Goal: Task Accomplishment & Management: Manage account settings

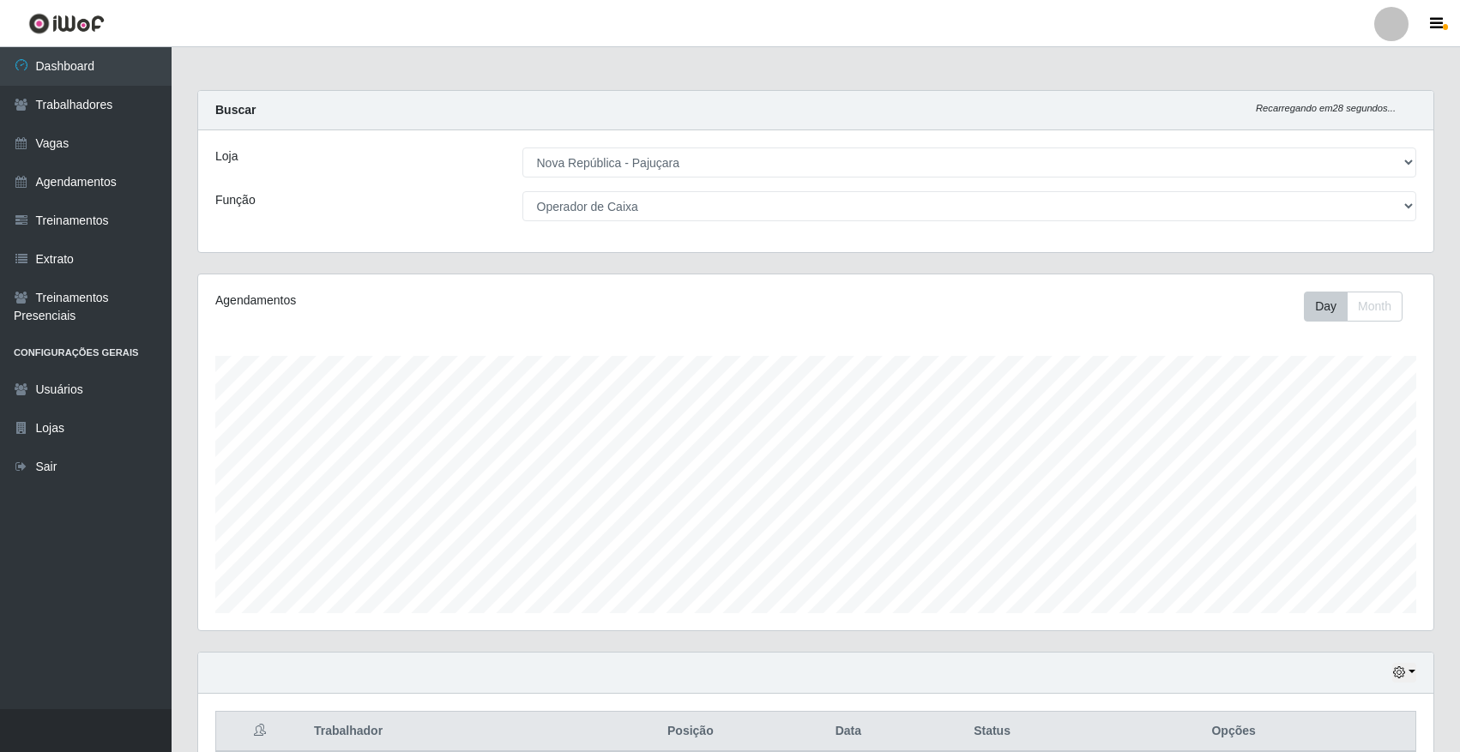
select select "65"
select select "22"
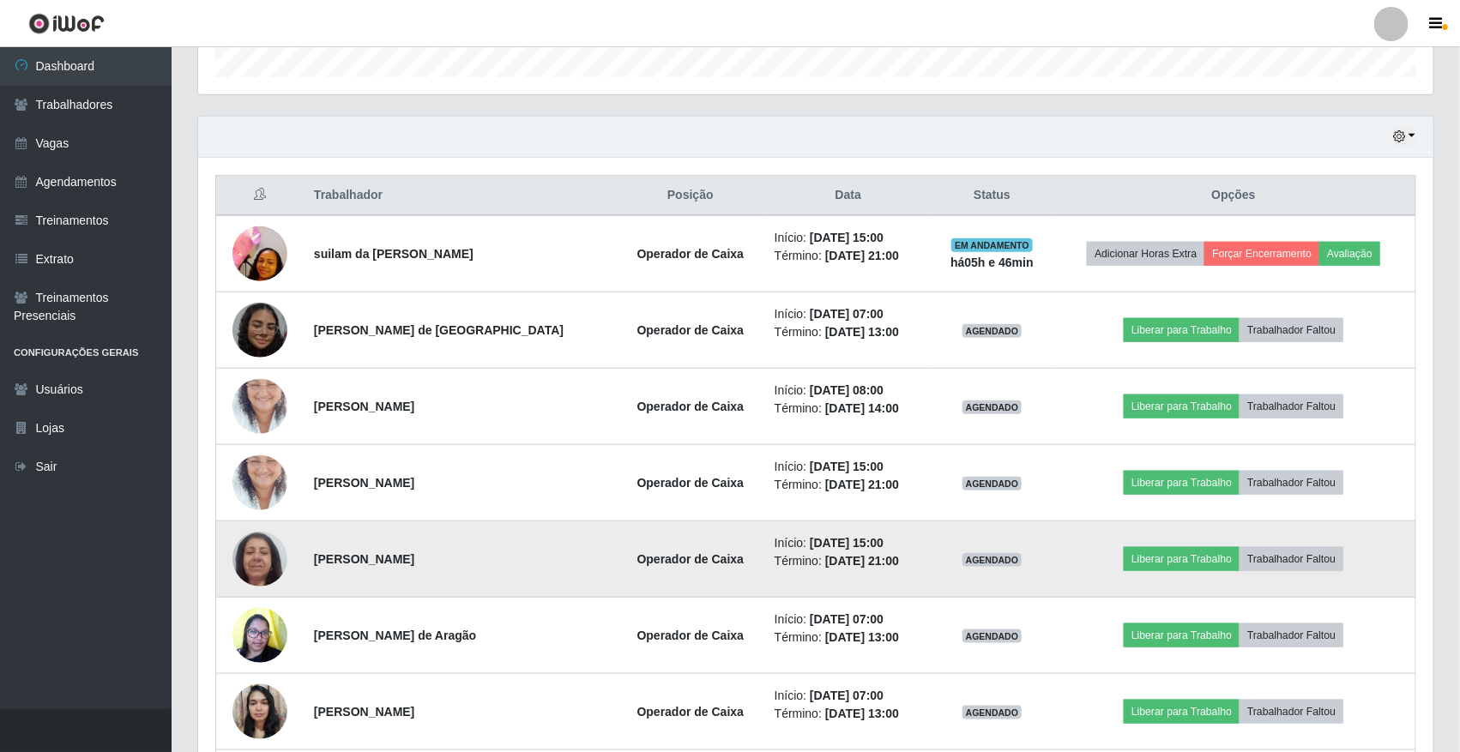
scroll to position [357, 1235]
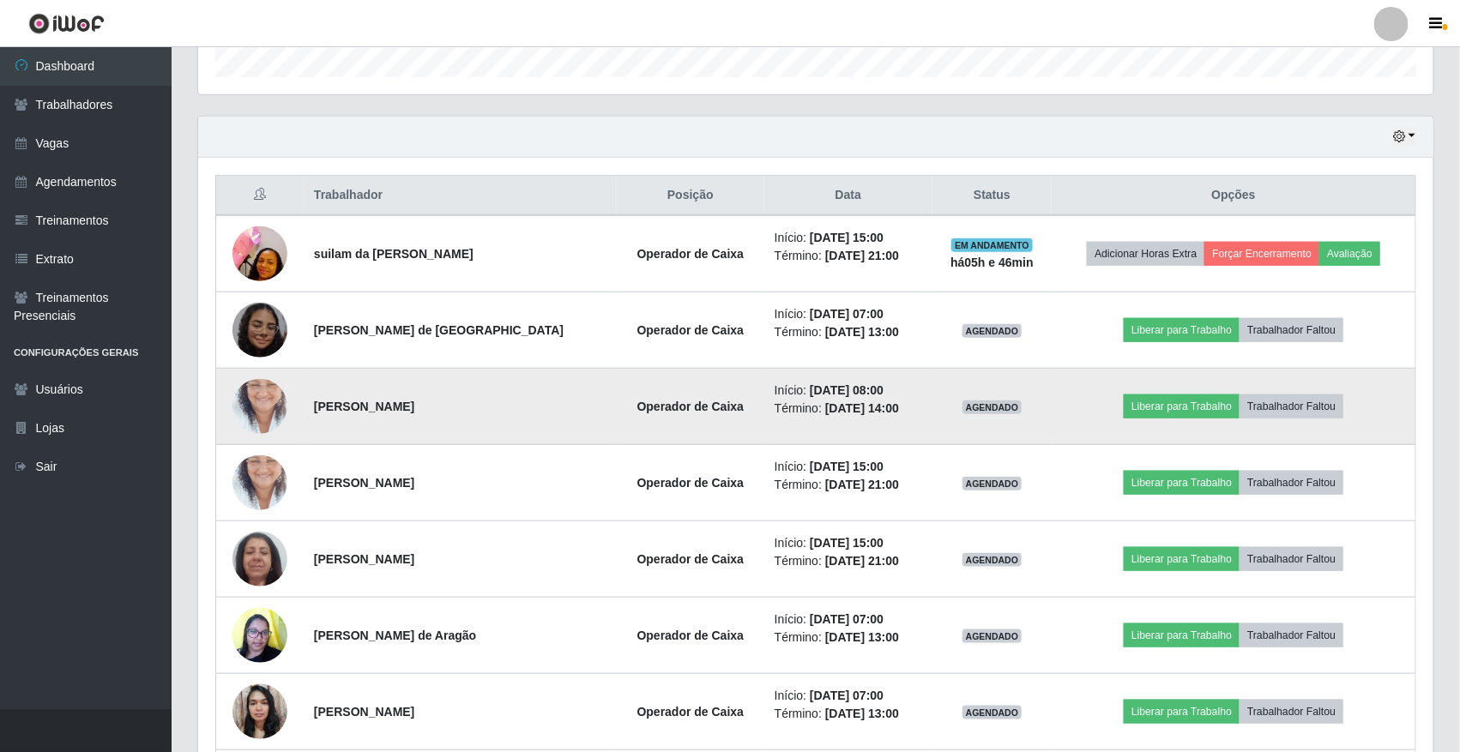
click at [271, 393] on img at bounding box center [259, 407] width 55 height 98
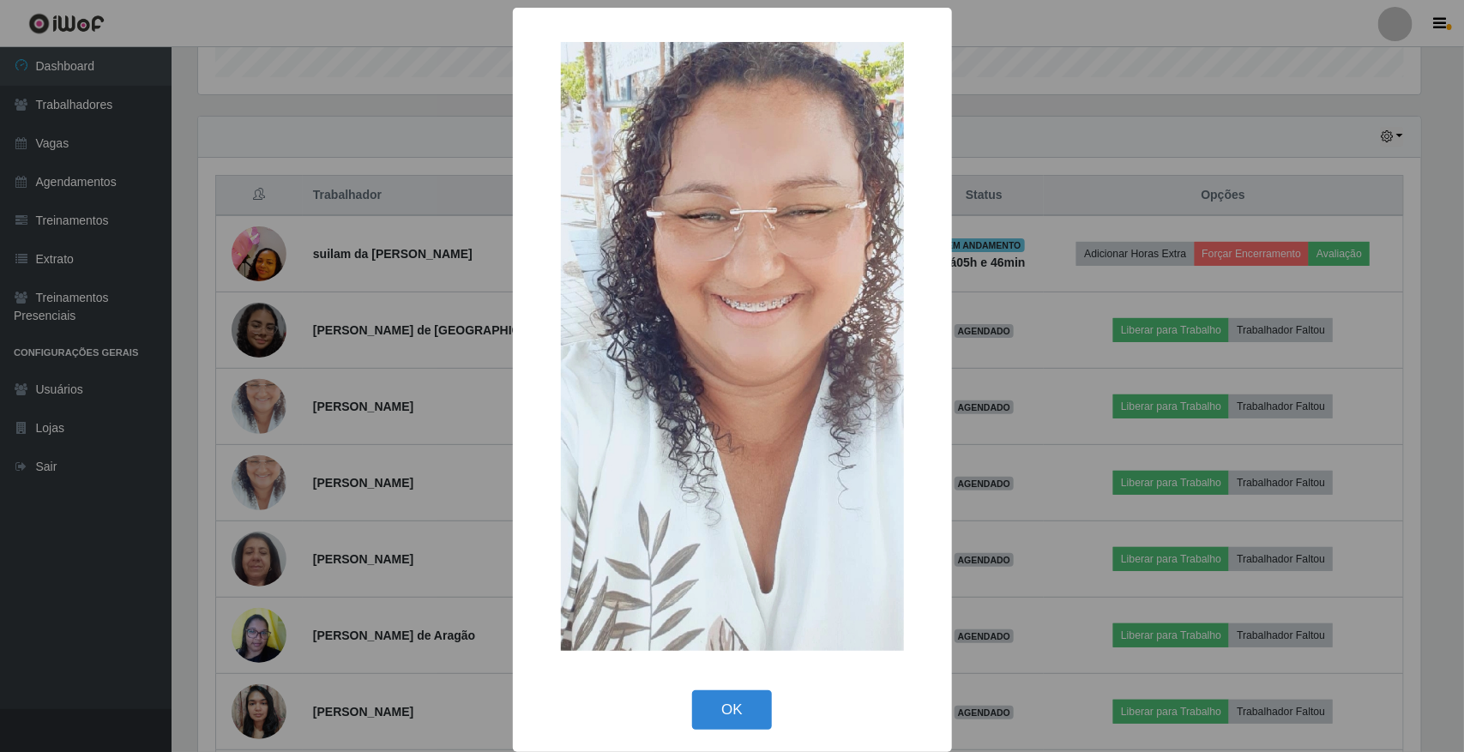
click at [448, 405] on div "× OK Cancel" at bounding box center [732, 376] width 1464 height 752
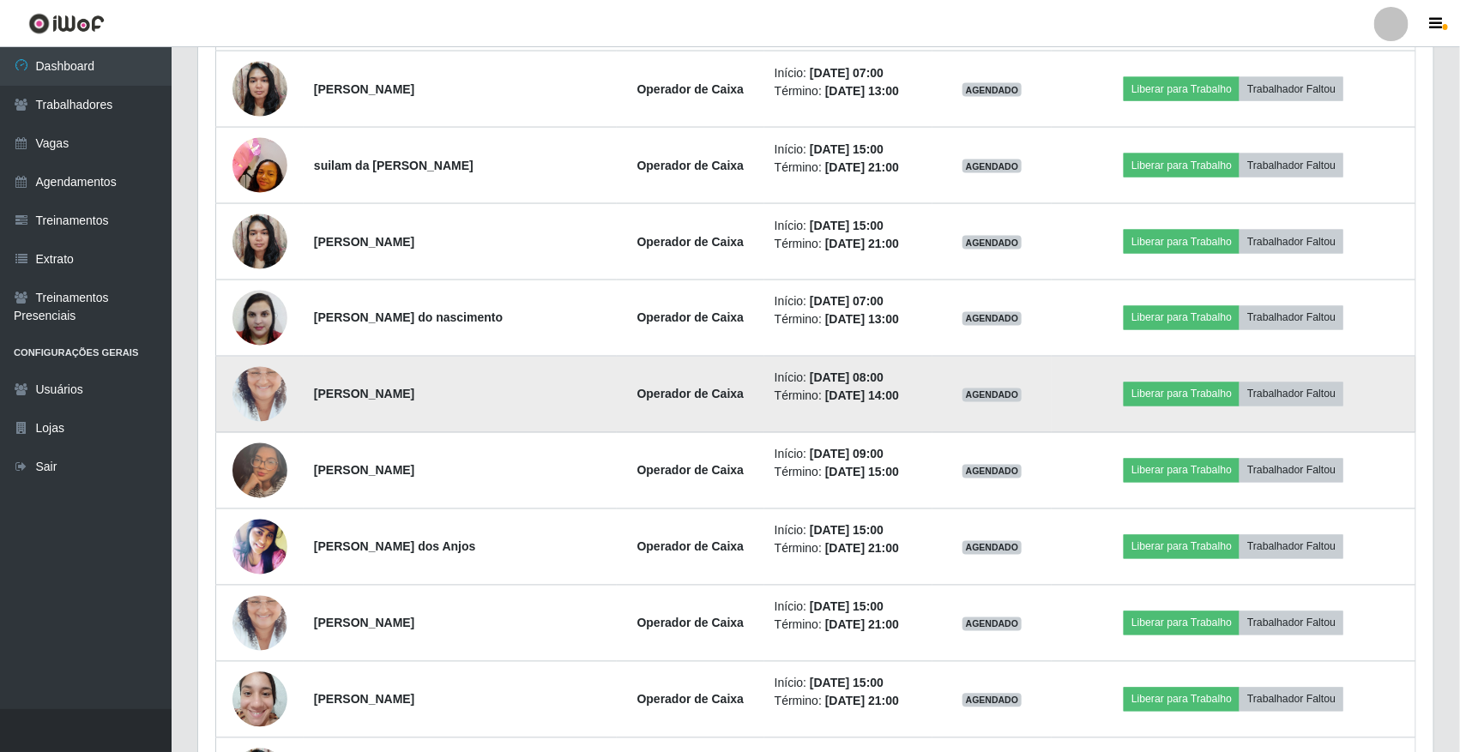
scroll to position [1179, 0]
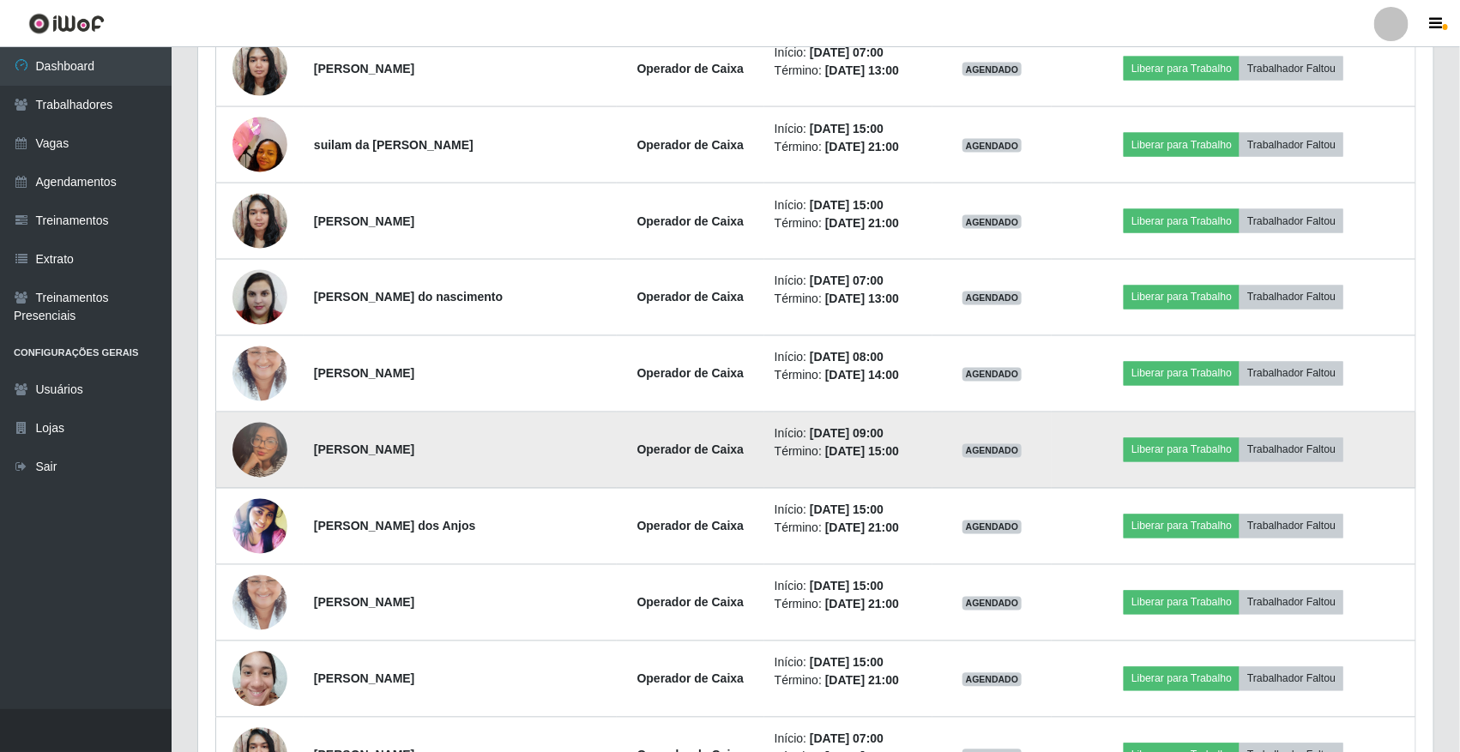
click at [236, 455] on img at bounding box center [259, 450] width 55 height 98
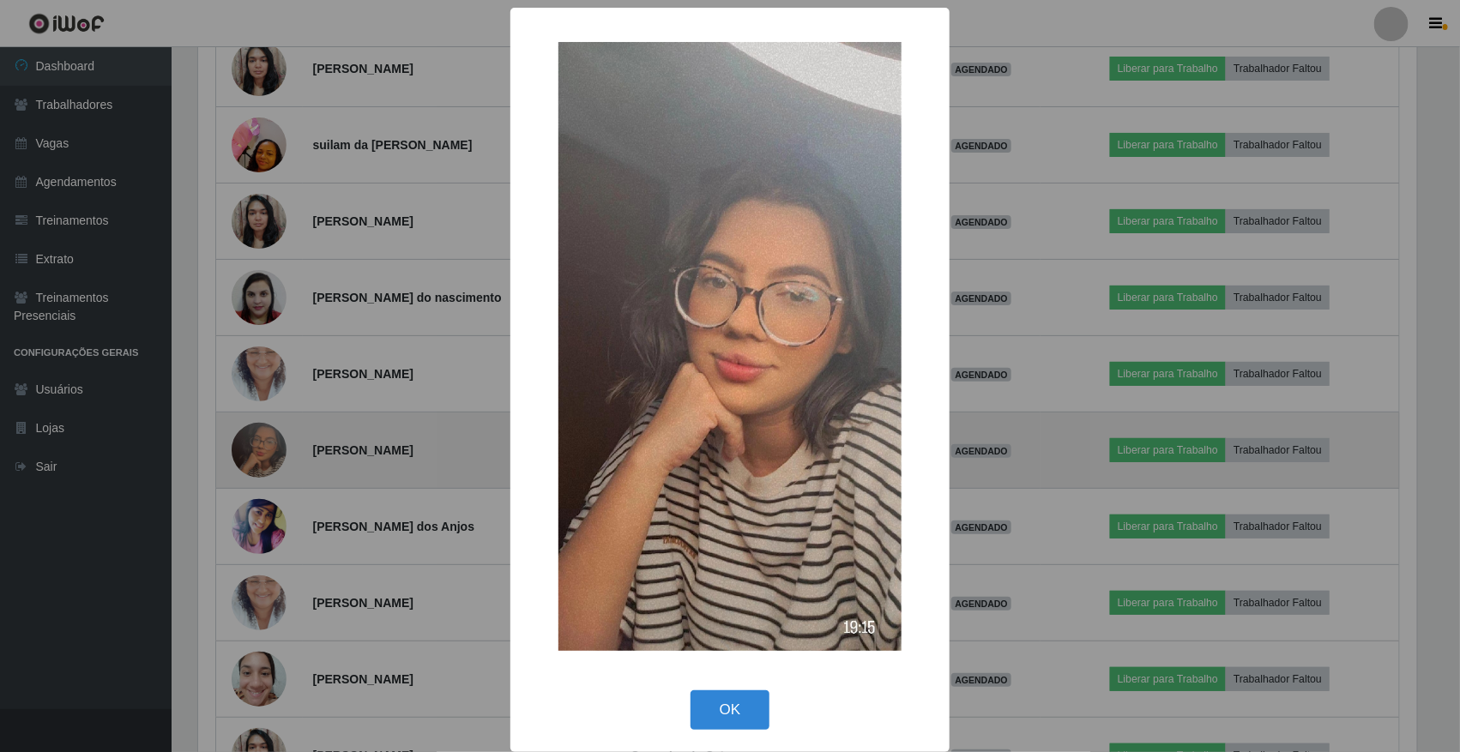
scroll to position [357, 1223]
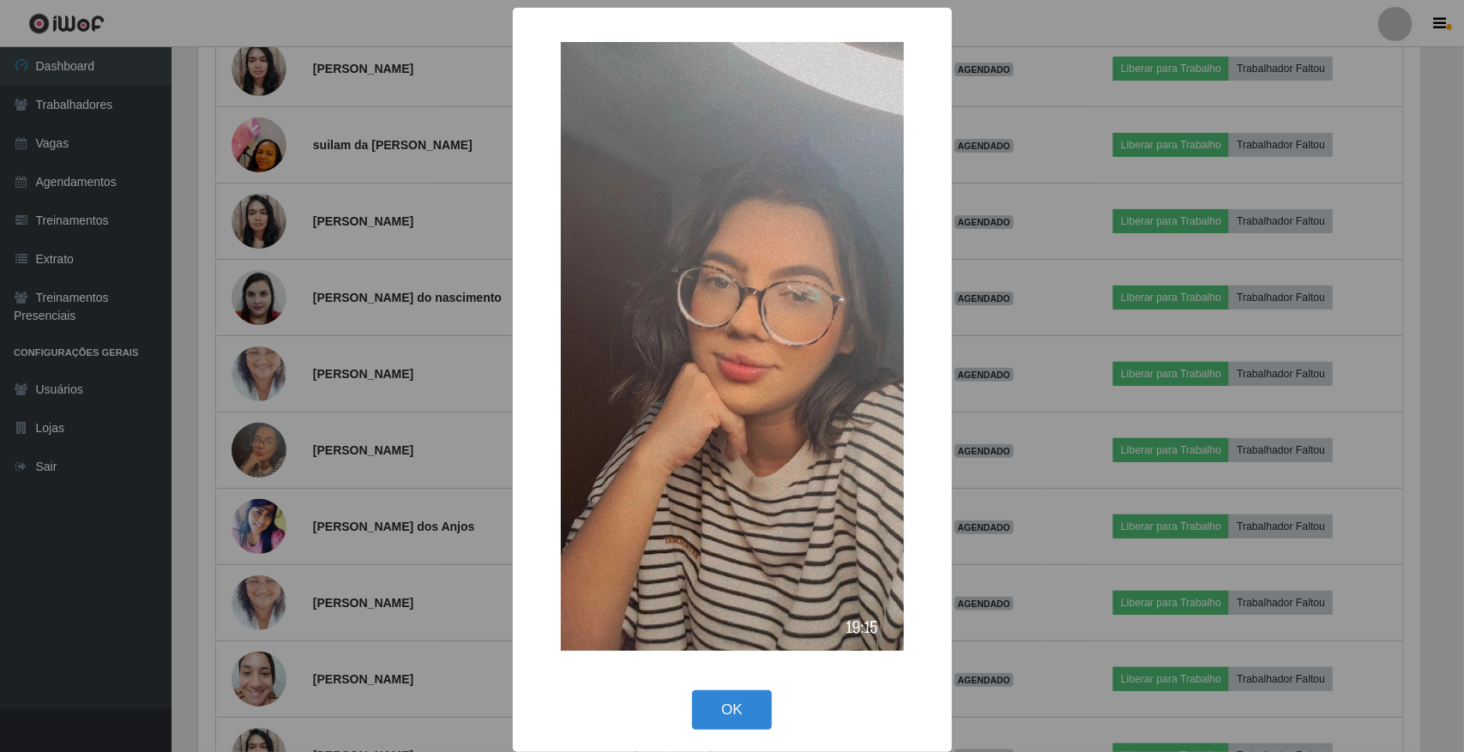
click at [412, 537] on div "× OK Cancel" at bounding box center [732, 376] width 1464 height 752
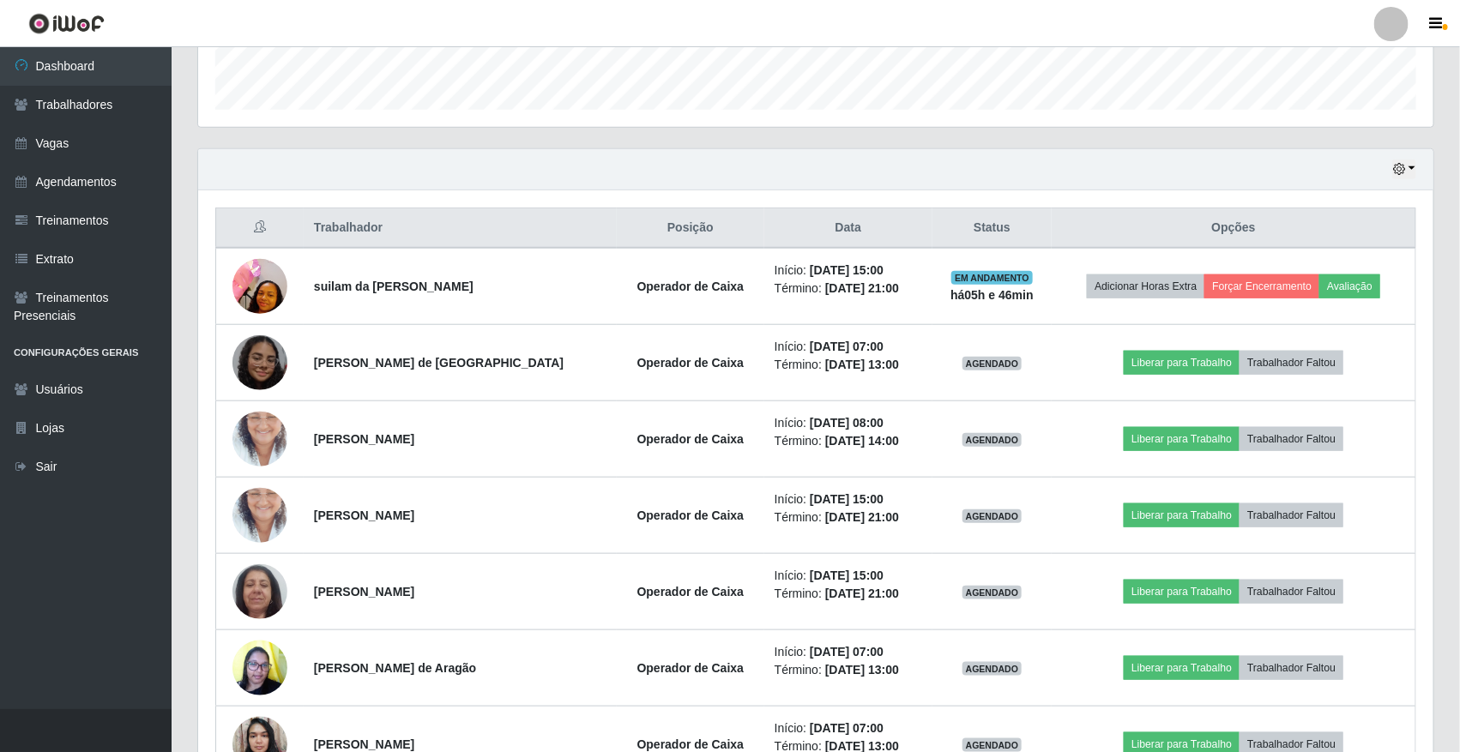
scroll to position [495, 0]
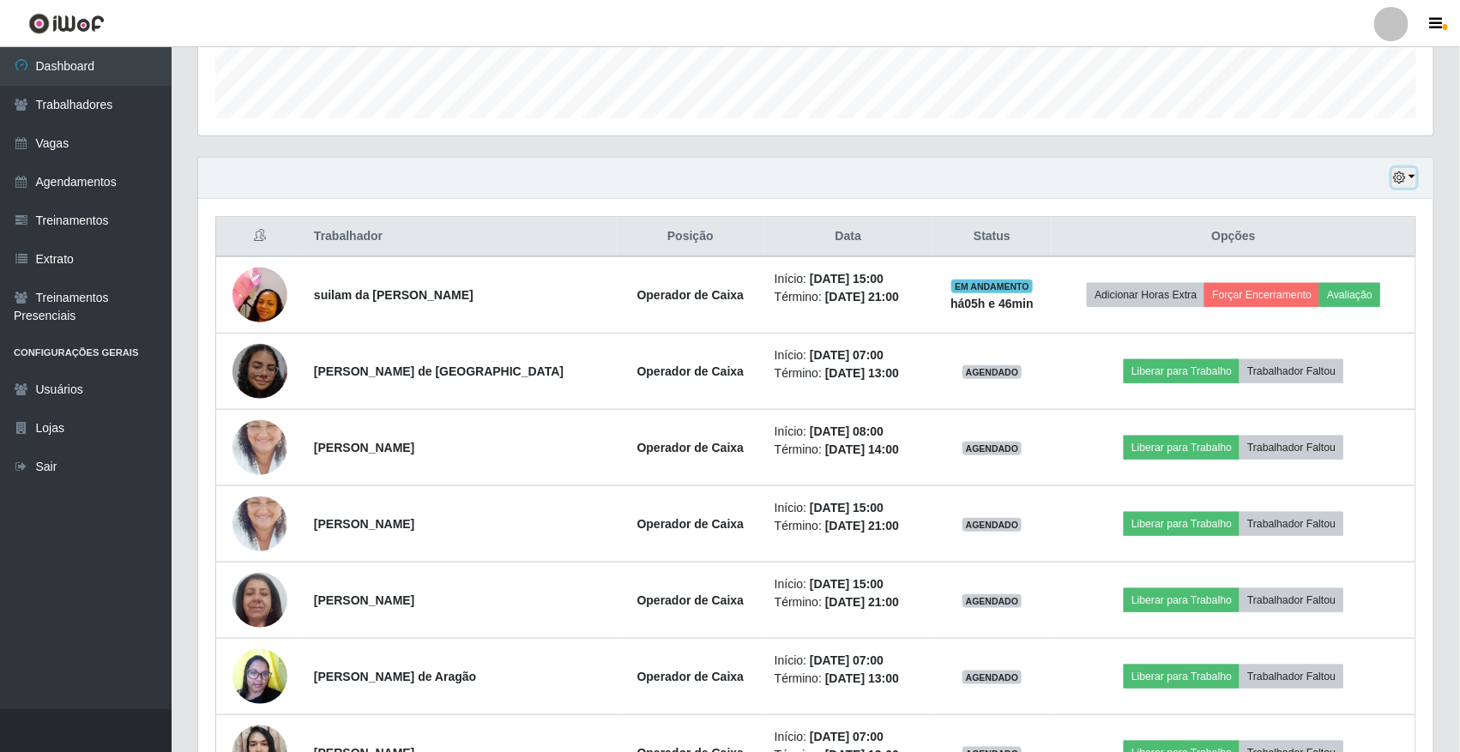
click at [1403, 178] on icon "button" at bounding box center [1399, 178] width 12 height 12
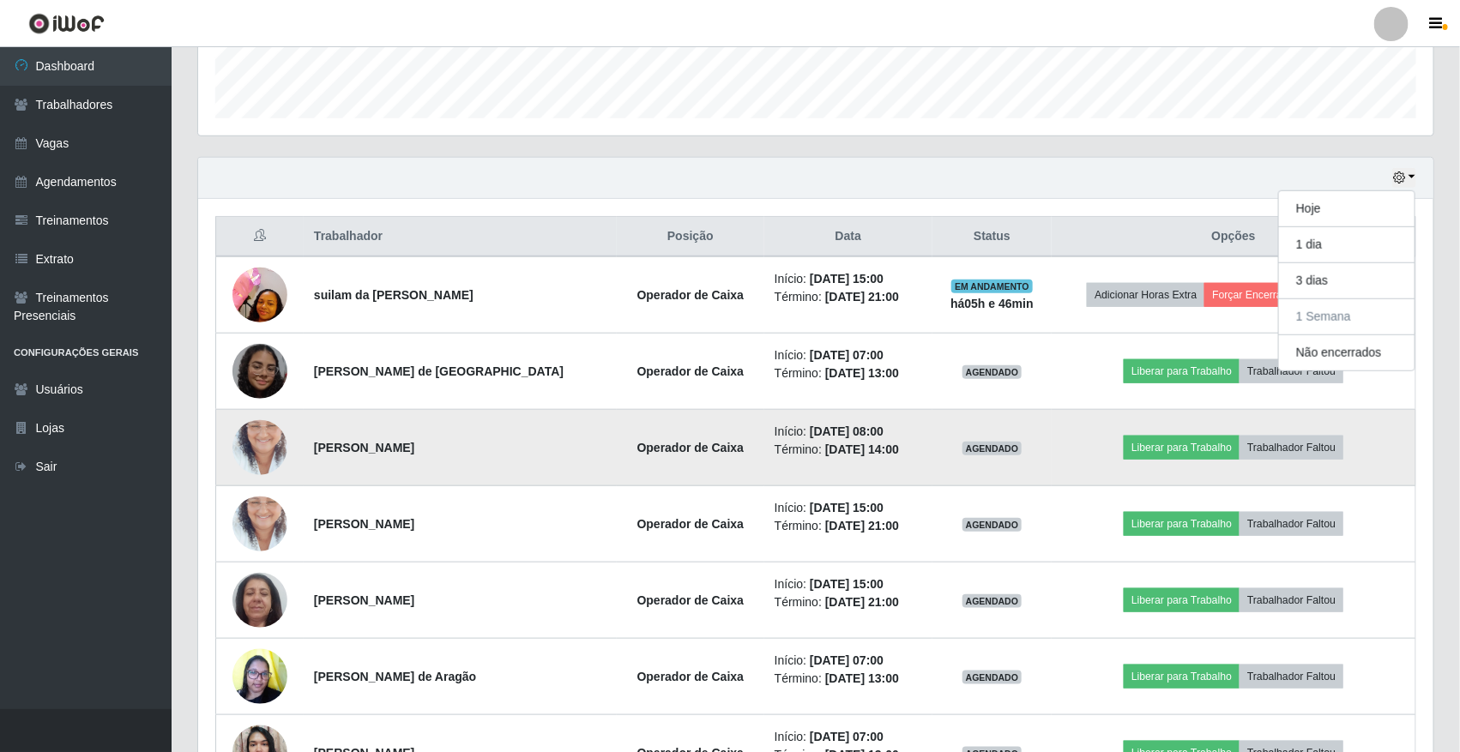
scroll to position [709, 0]
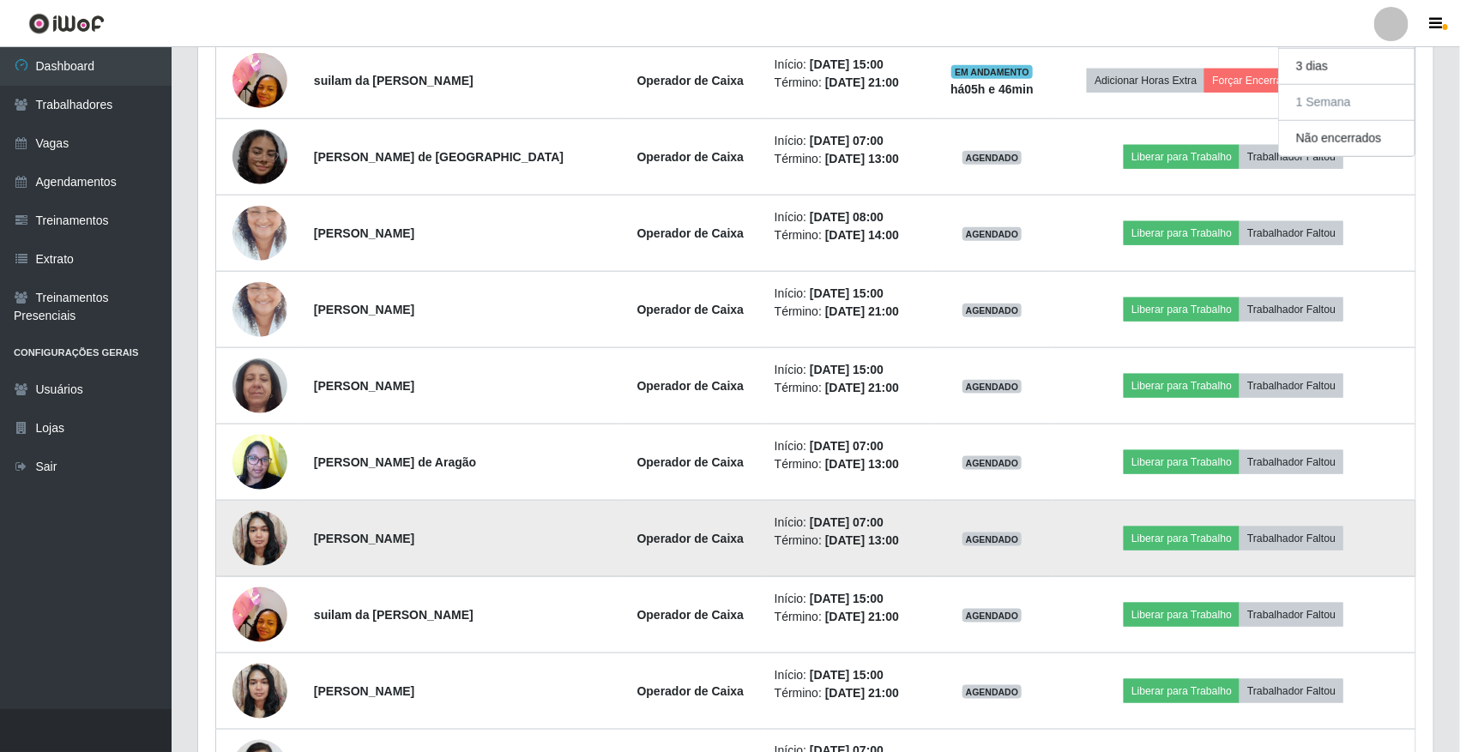
click at [823, 524] on time "[DATE] 07:00" at bounding box center [847, 522] width 74 height 14
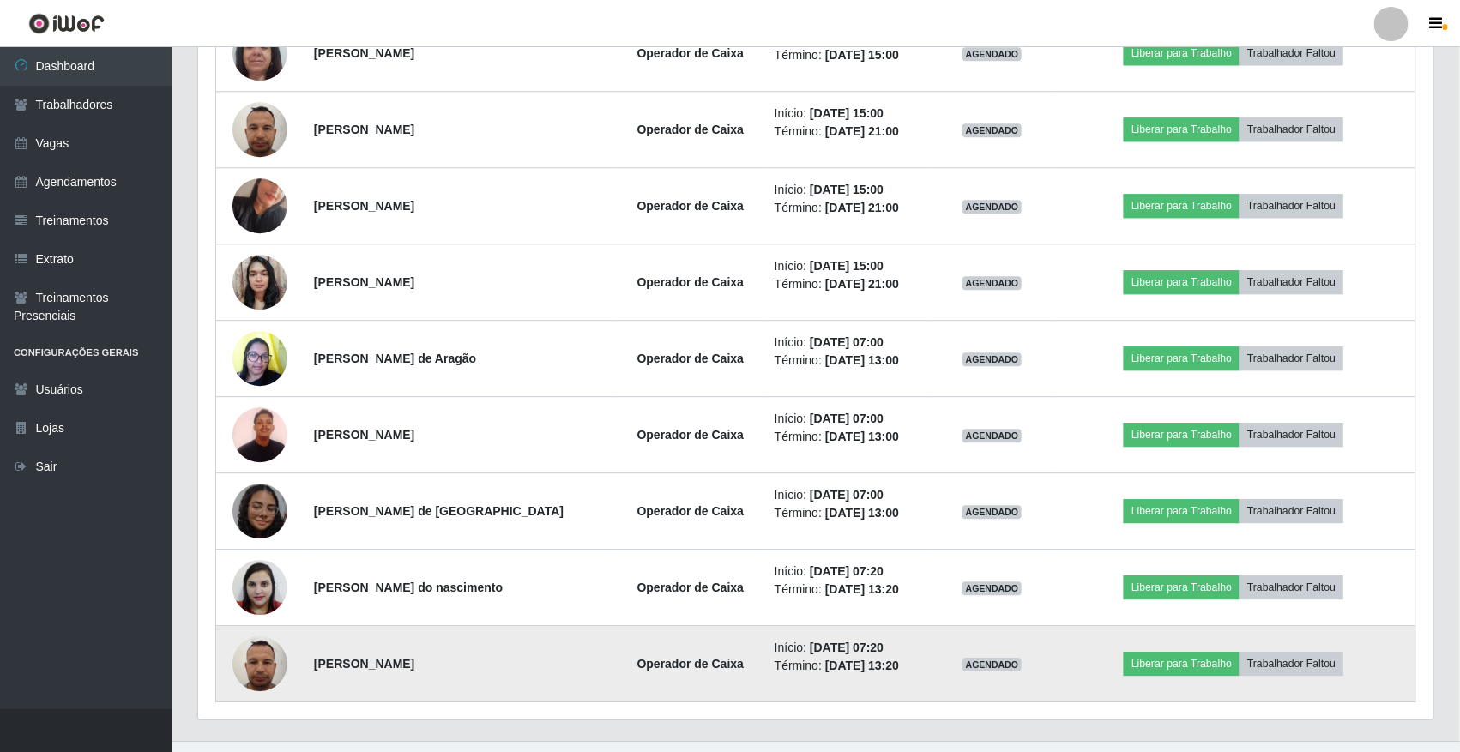
scroll to position [1995, 0]
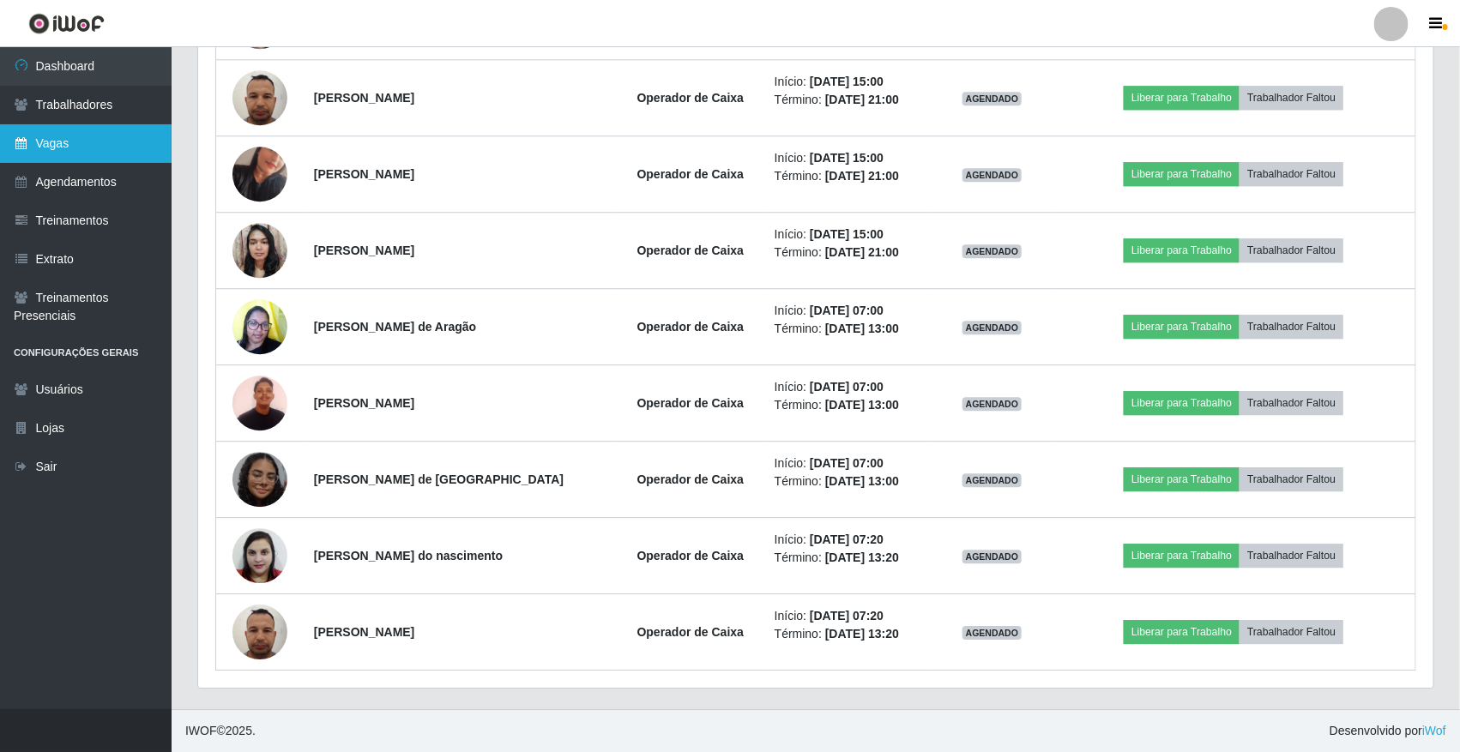
click at [97, 133] on link "Vagas" at bounding box center [86, 143] width 172 height 39
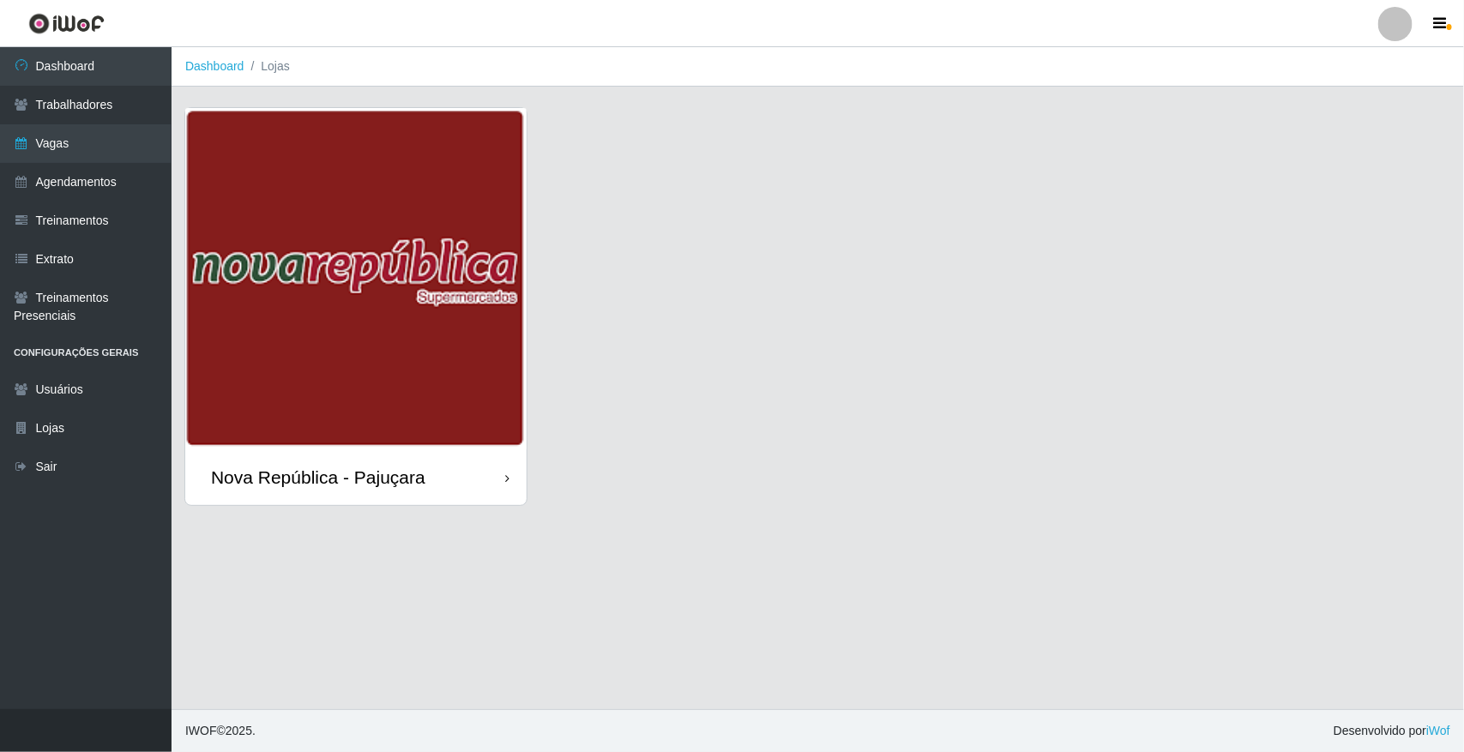
click at [429, 326] on img at bounding box center [355, 278] width 341 height 341
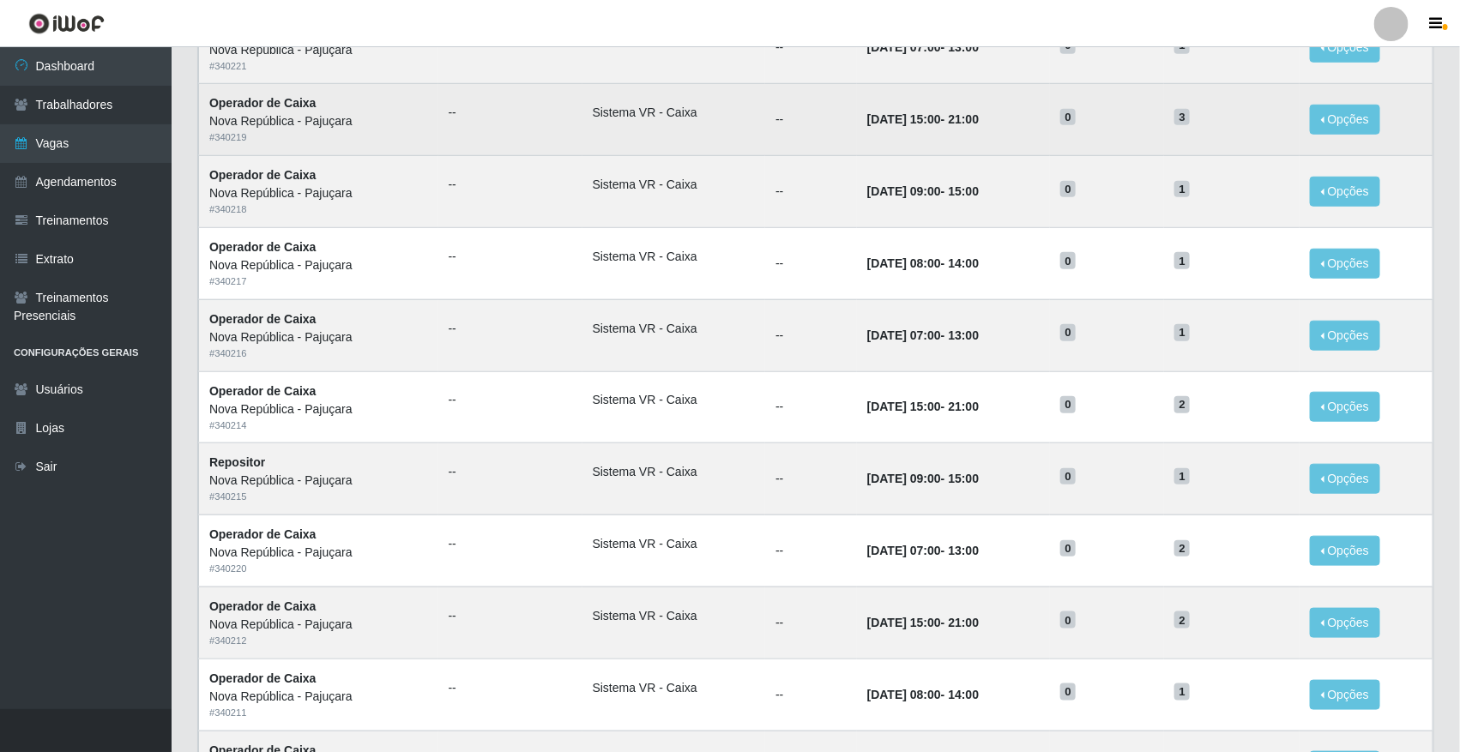
scroll to position [536, 0]
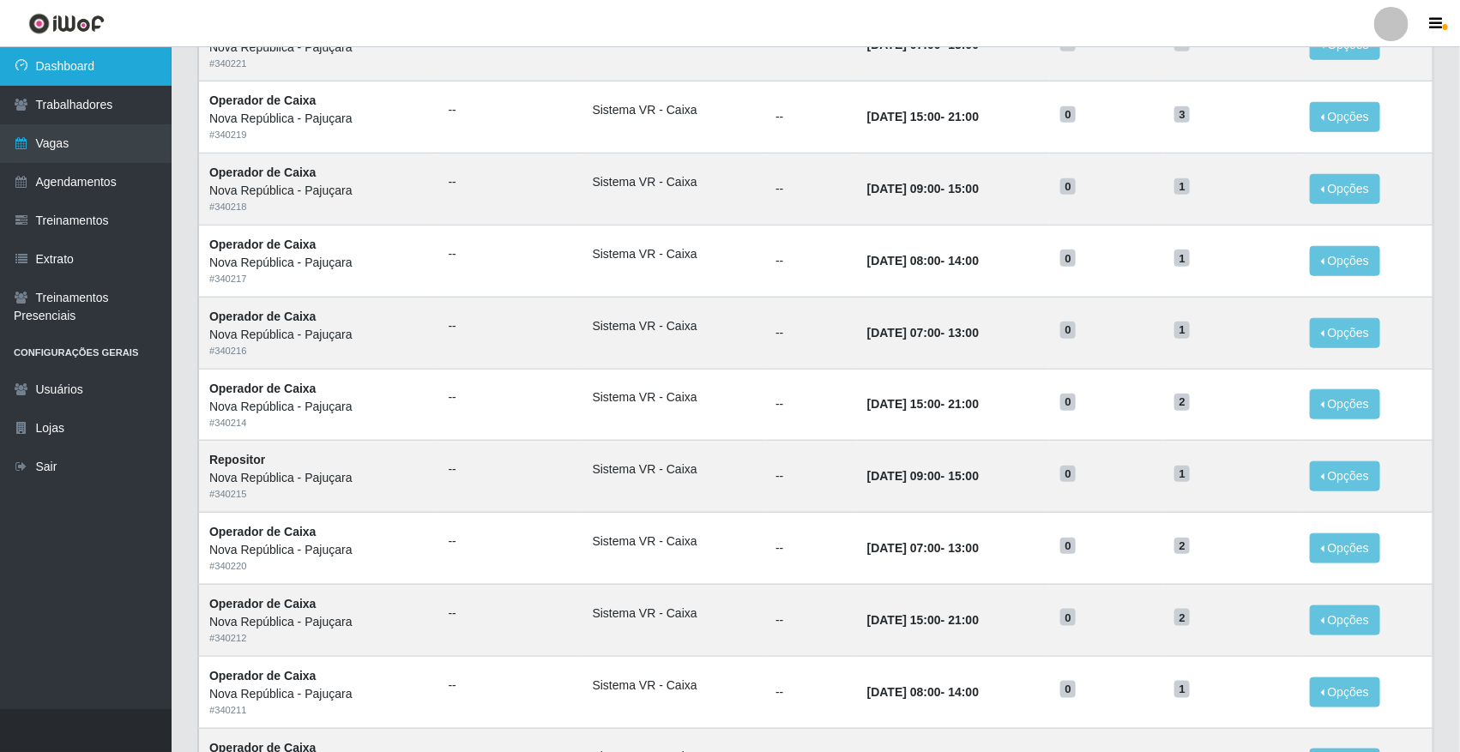
click at [58, 62] on link "Dashboard" at bounding box center [86, 66] width 172 height 39
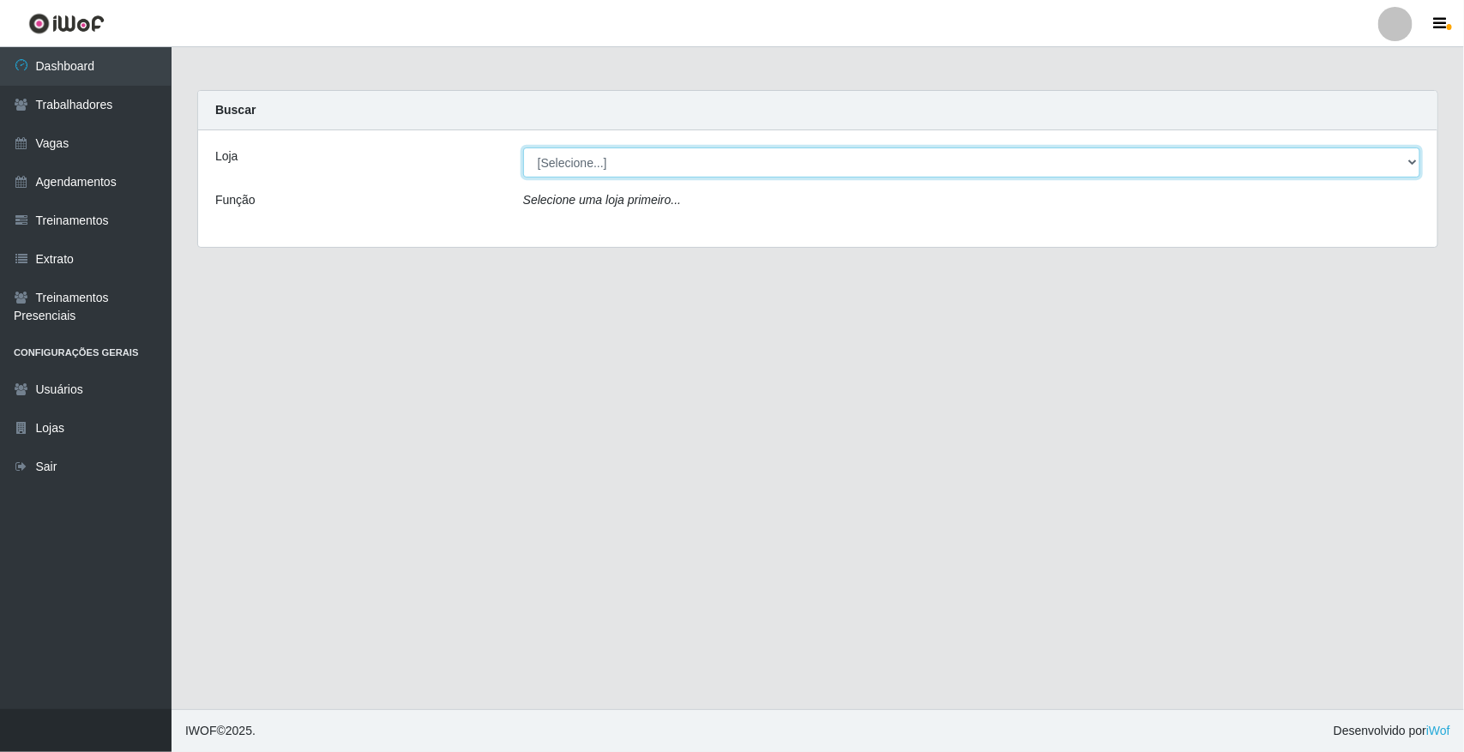
click at [614, 173] on select "[Selecione...] [GEOGRAPHIC_DATA]" at bounding box center [971, 162] width 897 height 30
select select "65"
click at [523, 147] on select "[Selecione...] [GEOGRAPHIC_DATA]" at bounding box center [971, 162] width 897 height 30
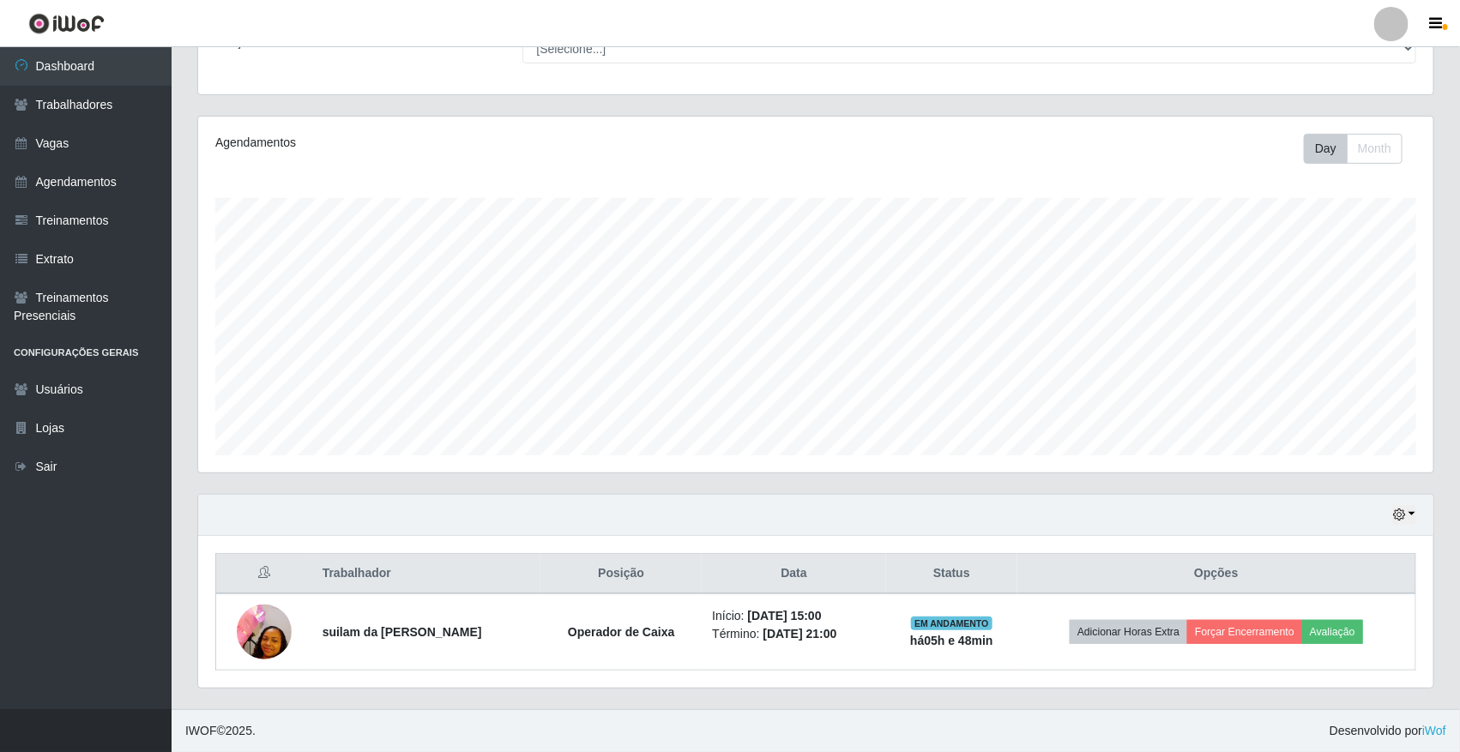
scroll to position [160, 0]
click at [1399, 515] on icon "button" at bounding box center [1399, 515] width 12 height 12
click at [1338, 444] on button "1 Semana" at bounding box center [1346, 450] width 135 height 36
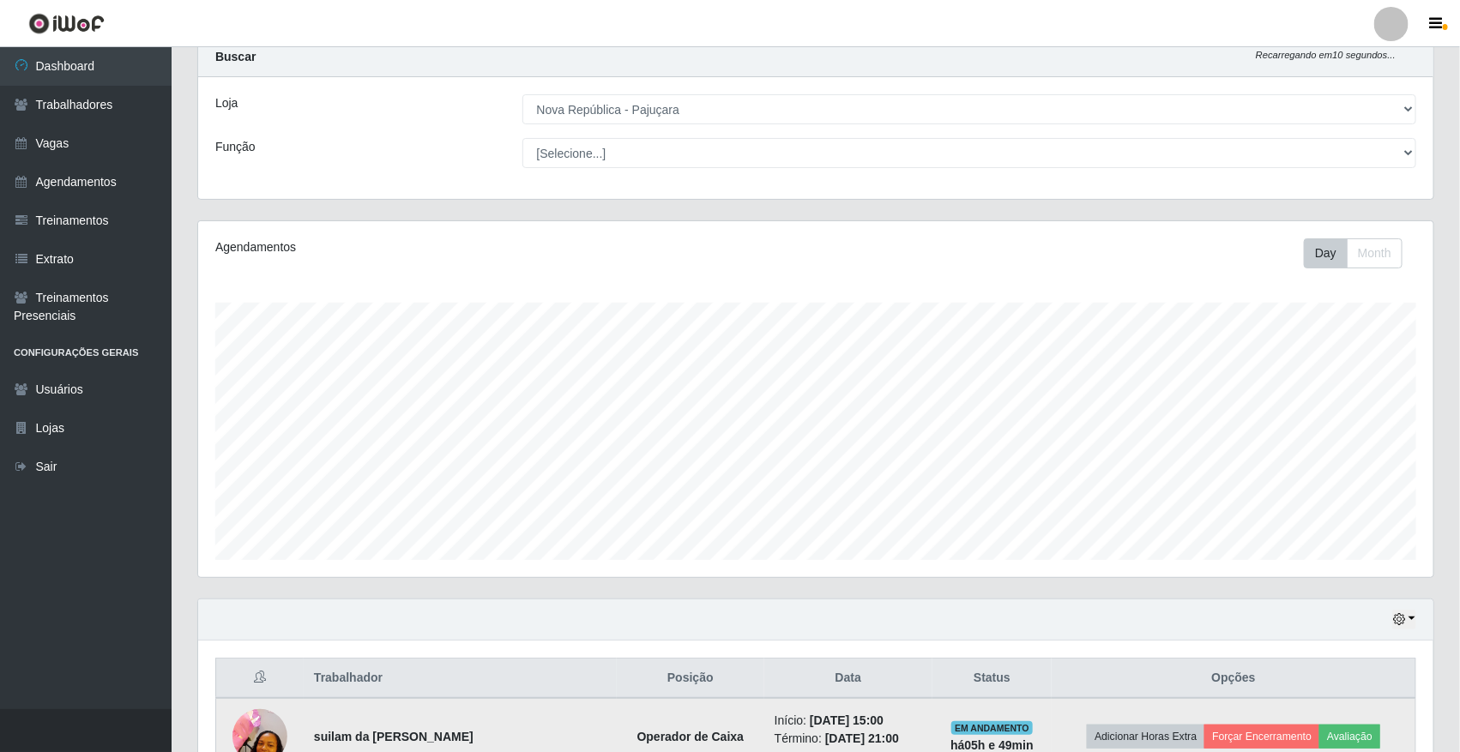
scroll to position [52, 0]
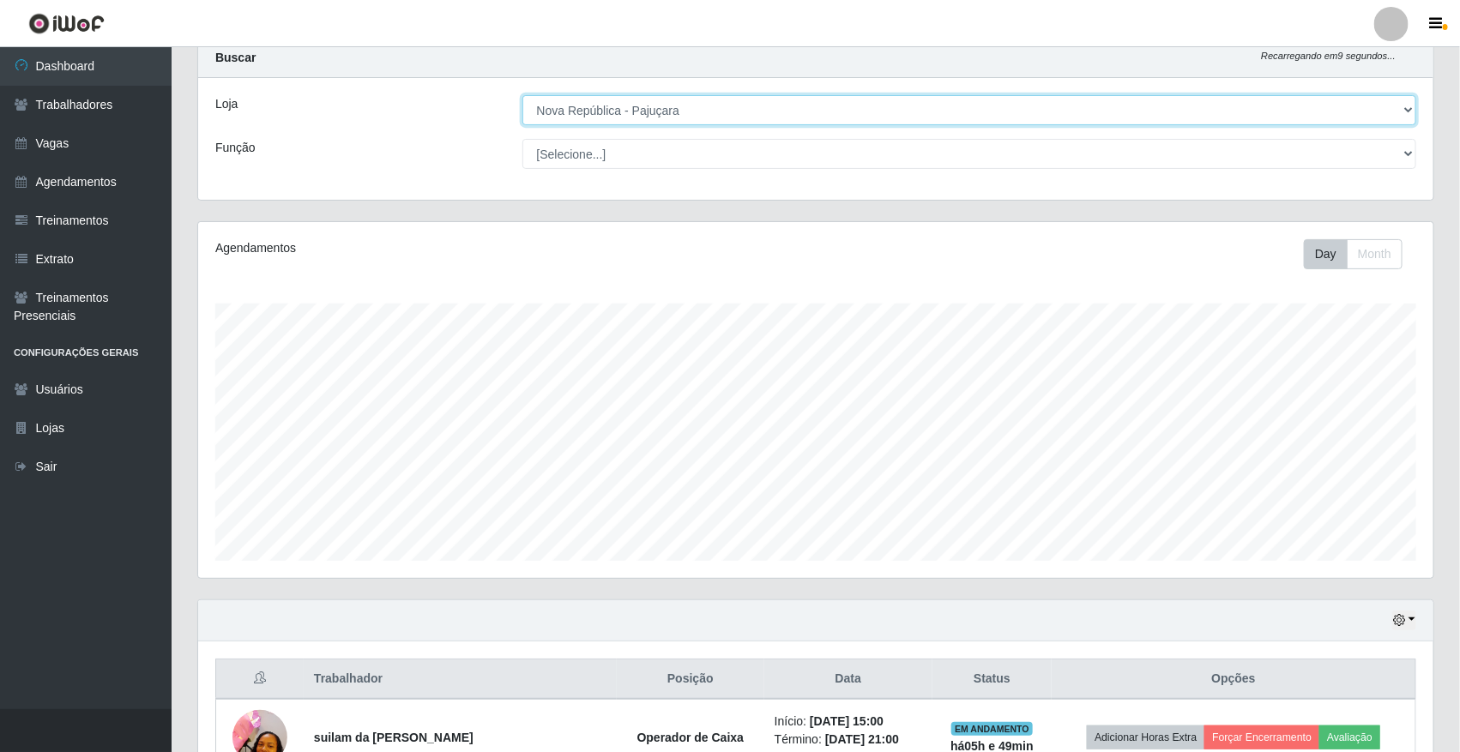
click at [600, 99] on select "[Selecione...] [GEOGRAPHIC_DATA]" at bounding box center [969, 110] width 894 height 30
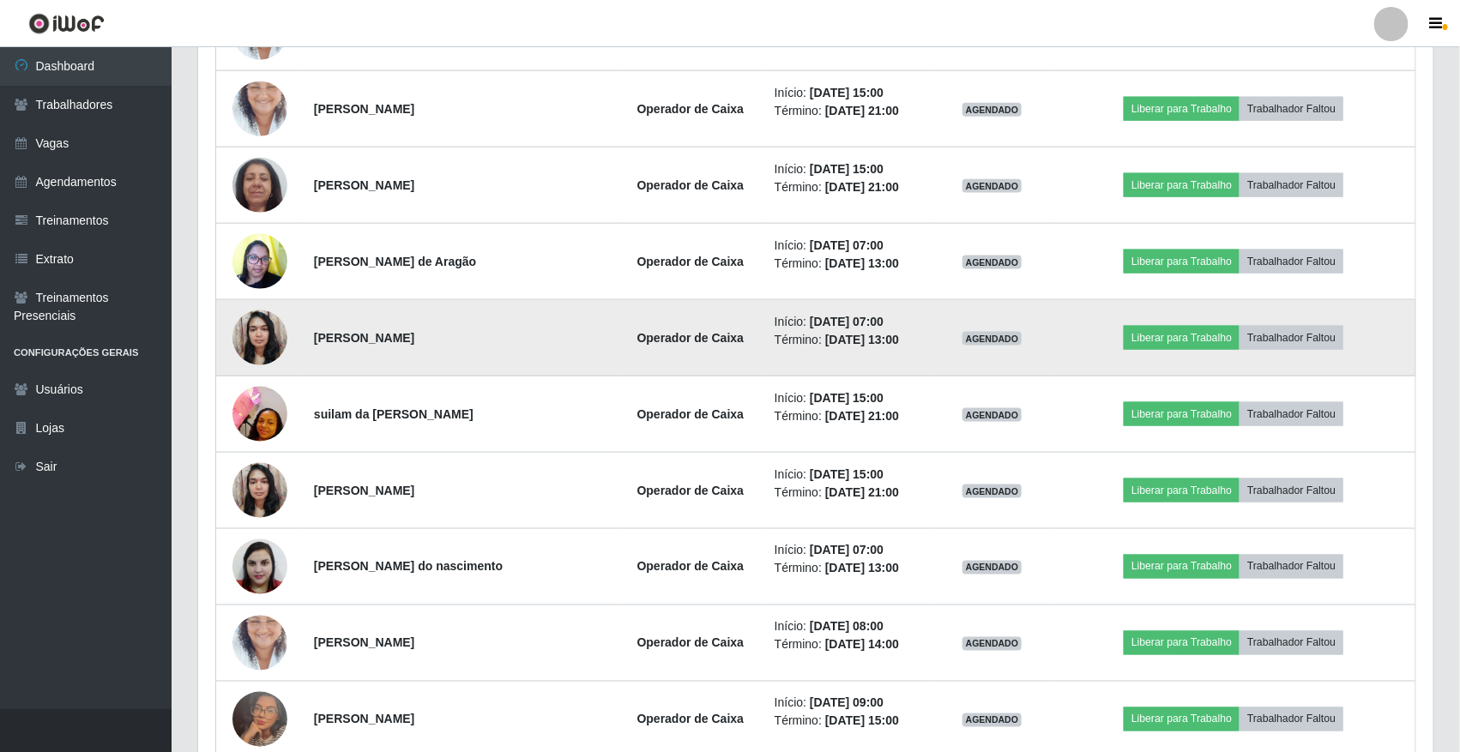
scroll to position [1017, 0]
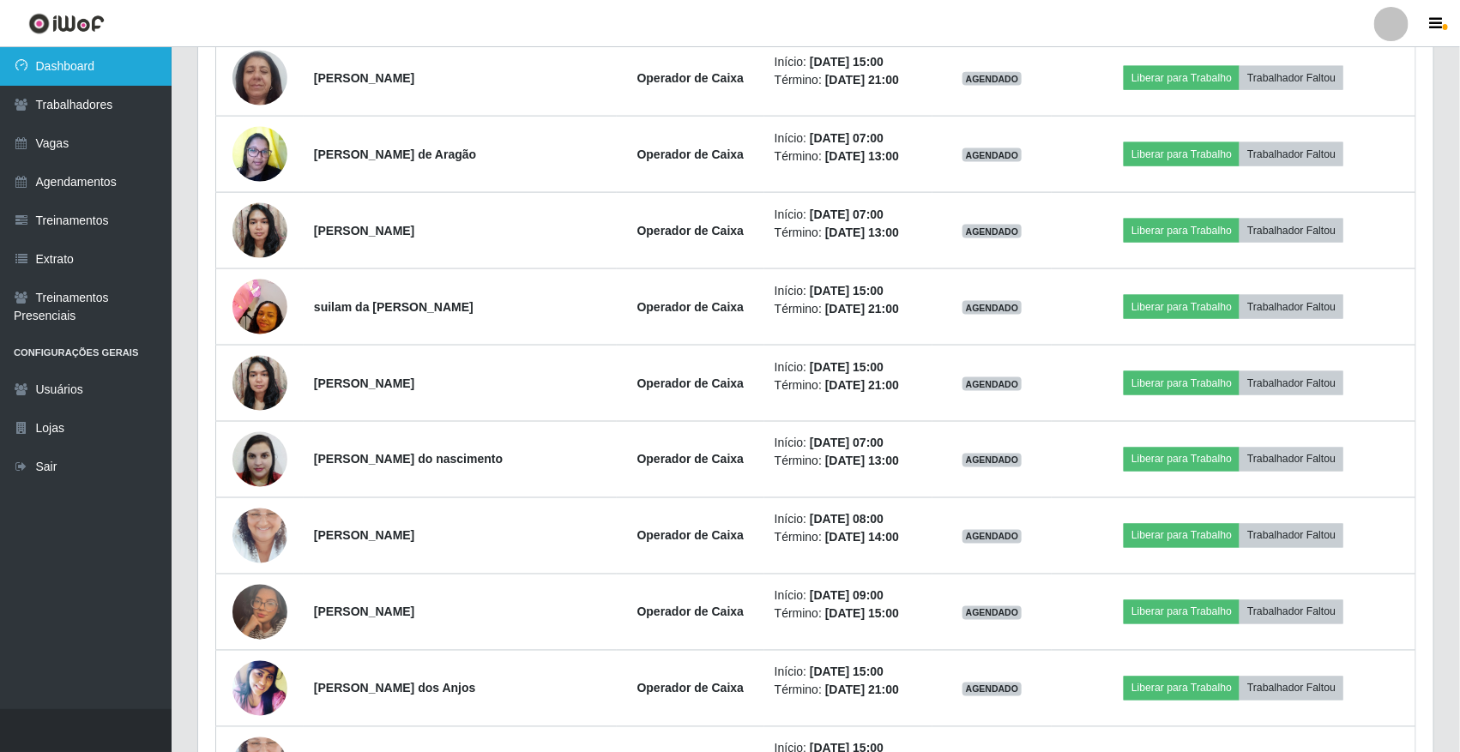
click at [66, 75] on link "Dashboard" at bounding box center [86, 66] width 172 height 39
click at [69, 75] on link "Dashboard" at bounding box center [86, 66] width 172 height 39
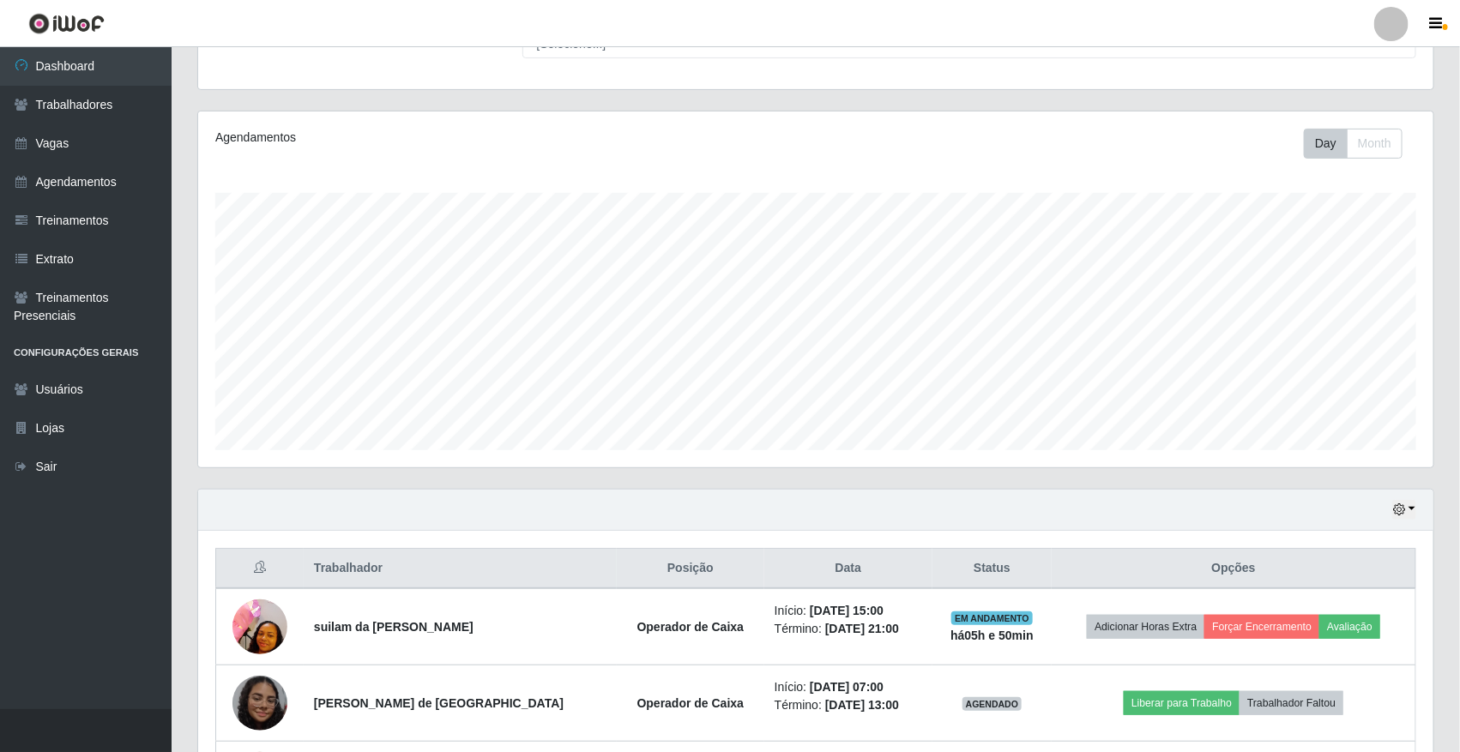
scroll to position [160, 0]
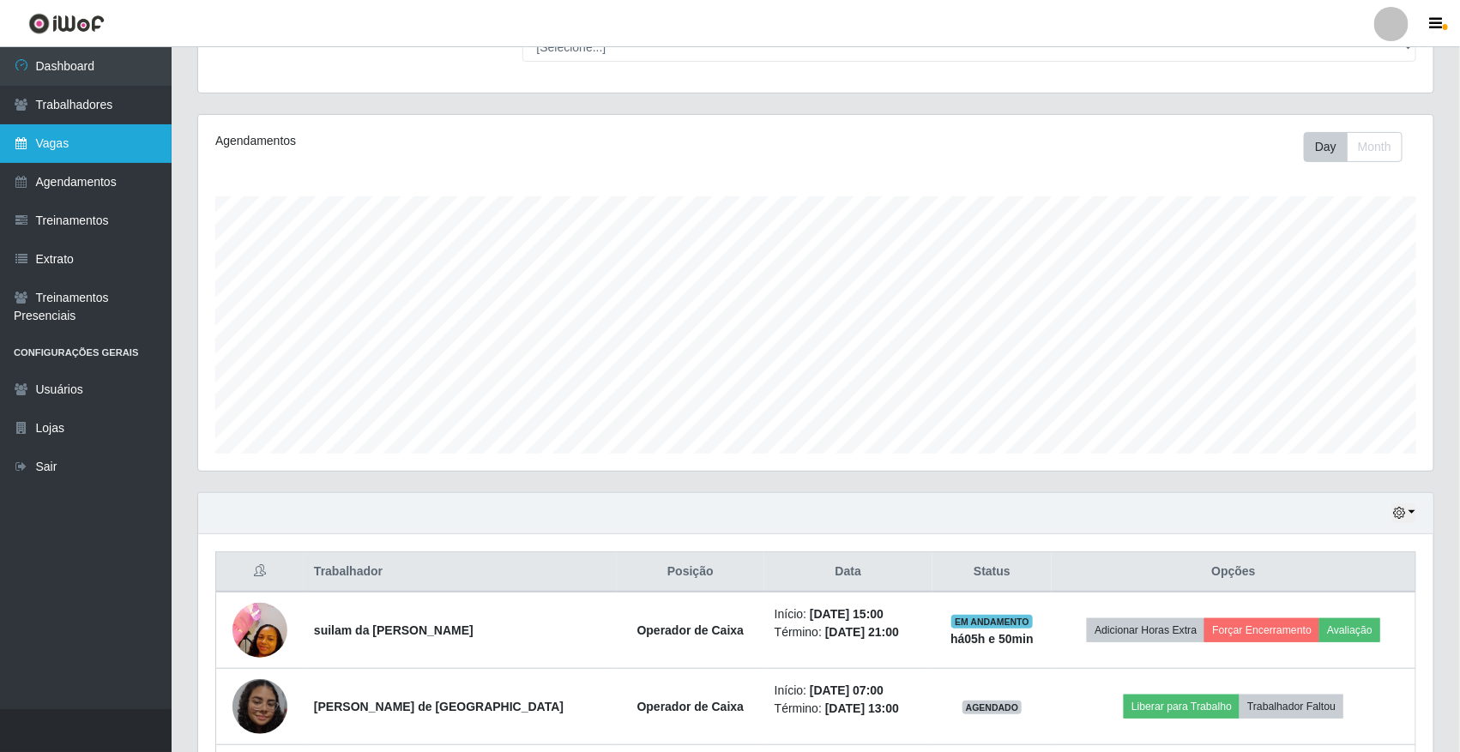
click at [57, 147] on link "Vagas" at bounding box center [86, 143] width 172 height 39
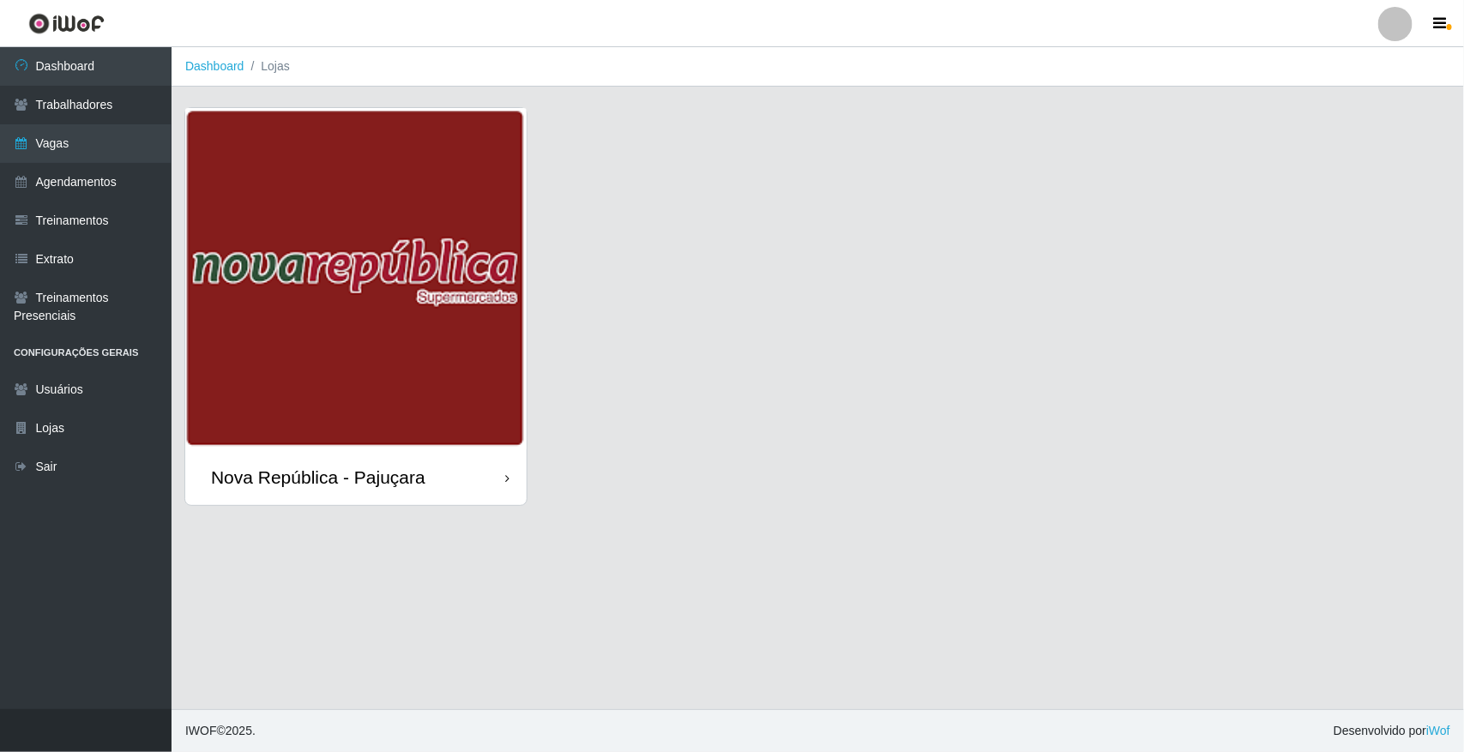
click at [481, 226] on img at bounding box center [355, 278] width 341 height 341
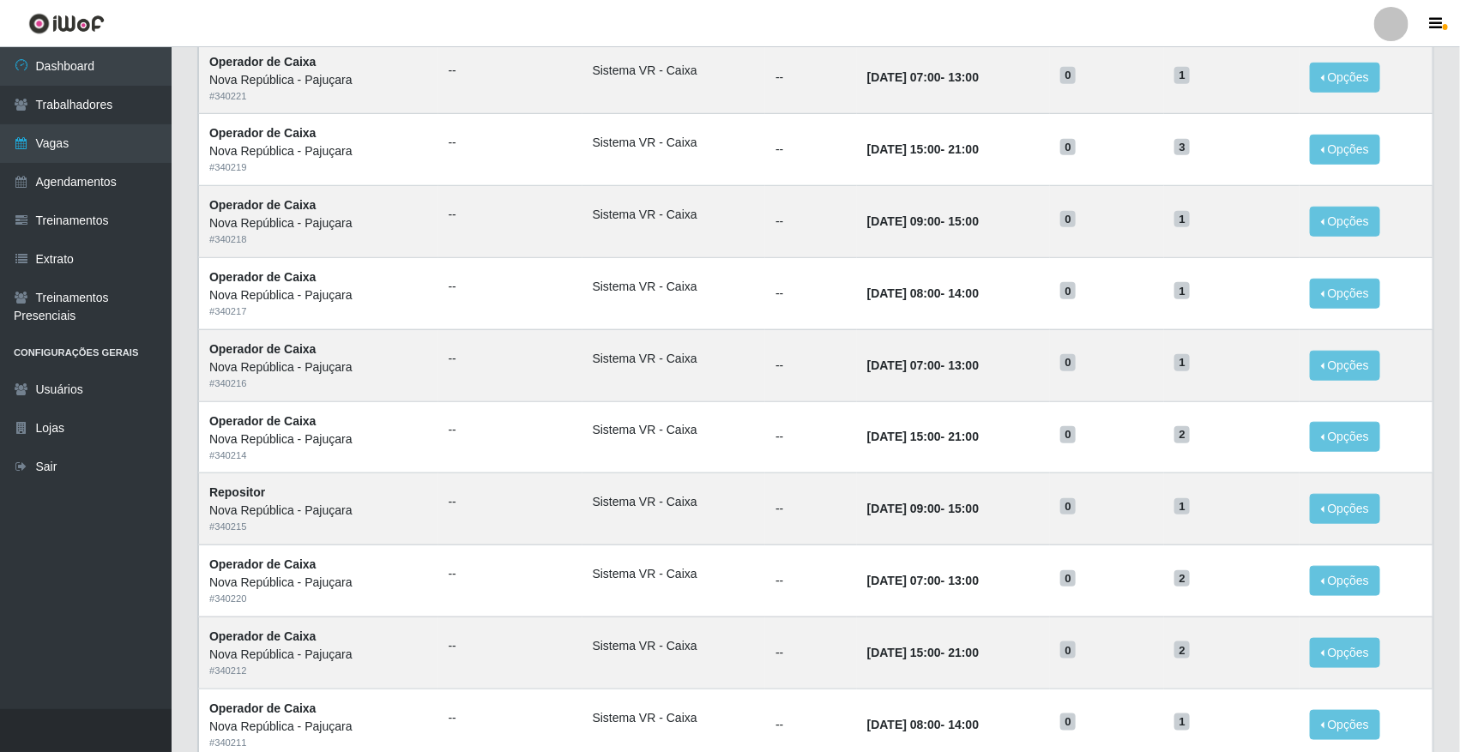
scroll to position [536, 0]
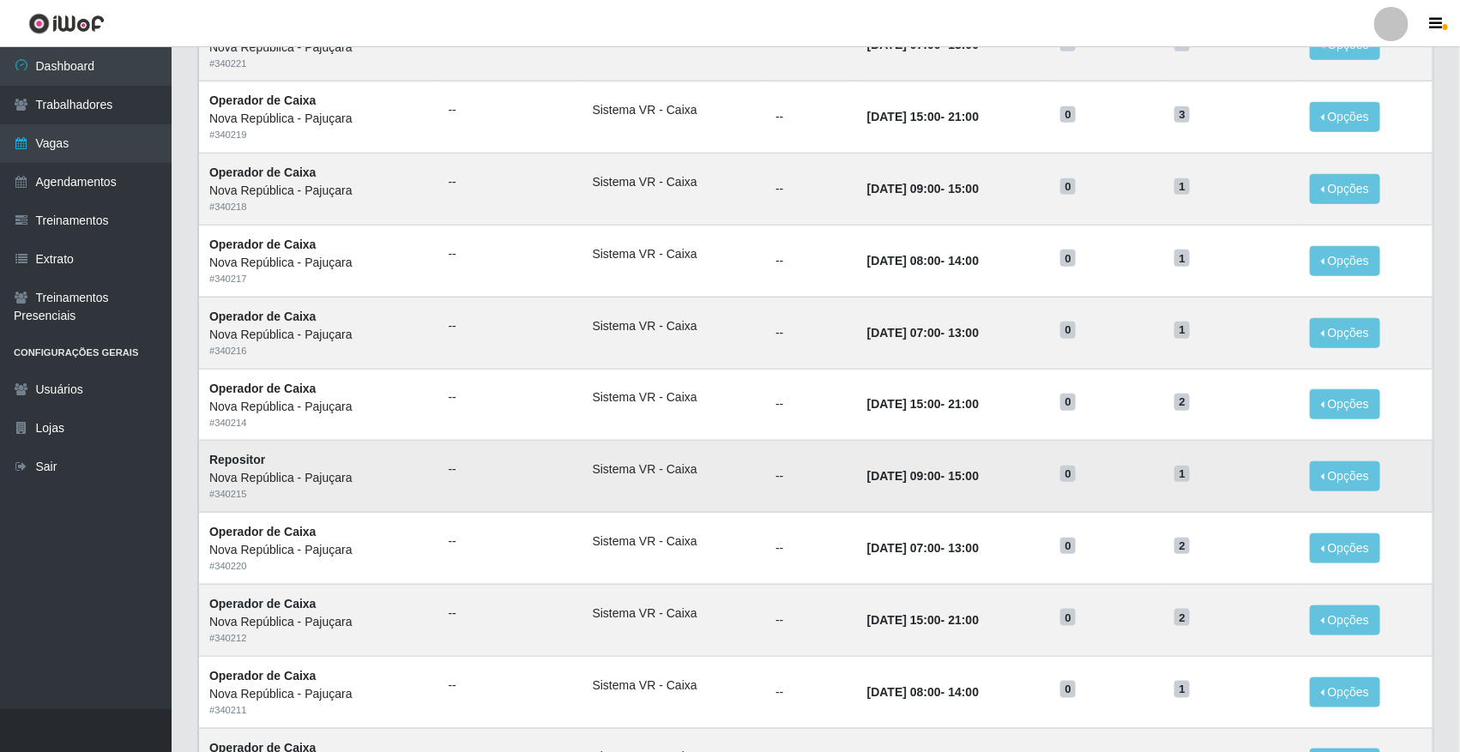
click at [292, 468] on td "Repositor Nova República - Pajuçara # 340215" at bounding box center [318, 477] width 239 height 72
click at [93, 165] on link "Agendamentos" at bounding box center [86, 182] width 172 height 39
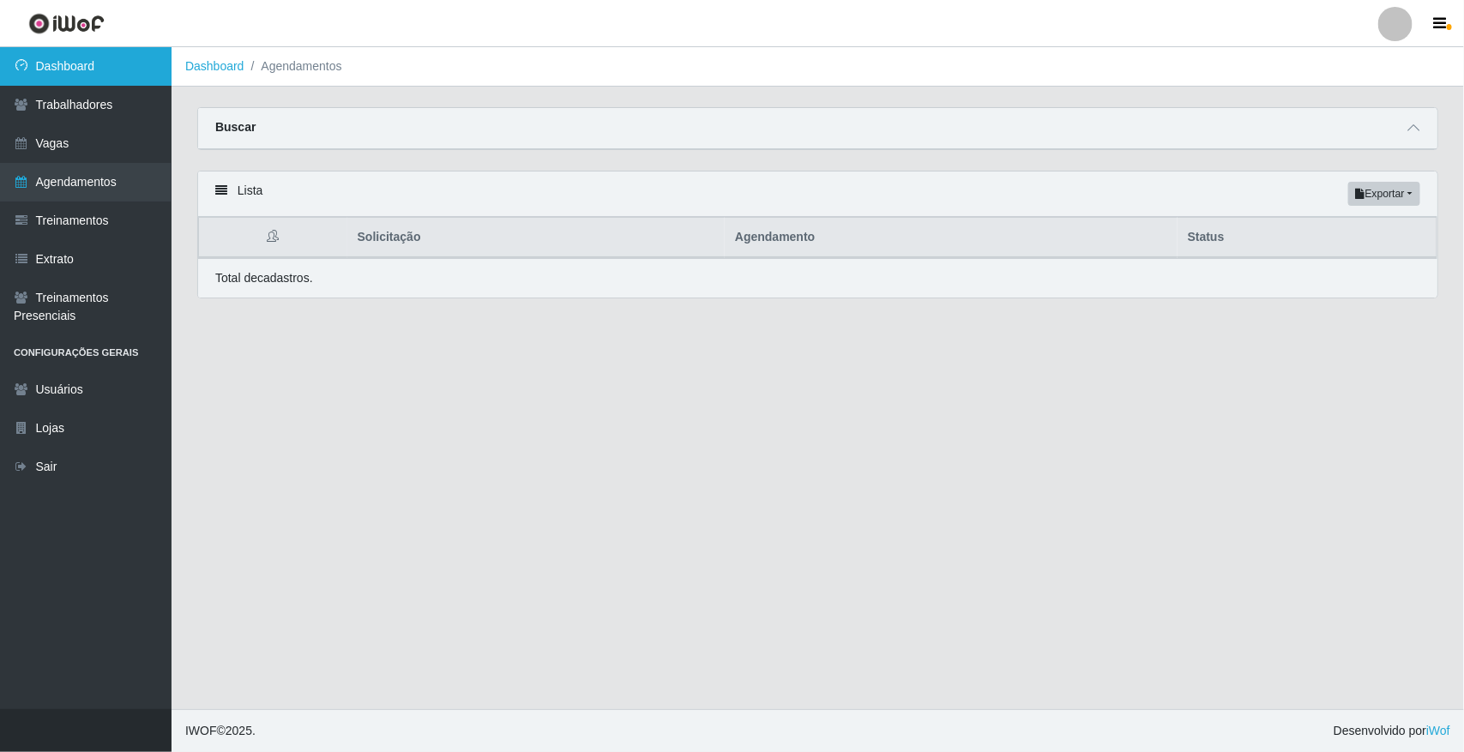
click at [114, 75] on link "Dashboard" at bounding box center [86, 66] width 172 height 39
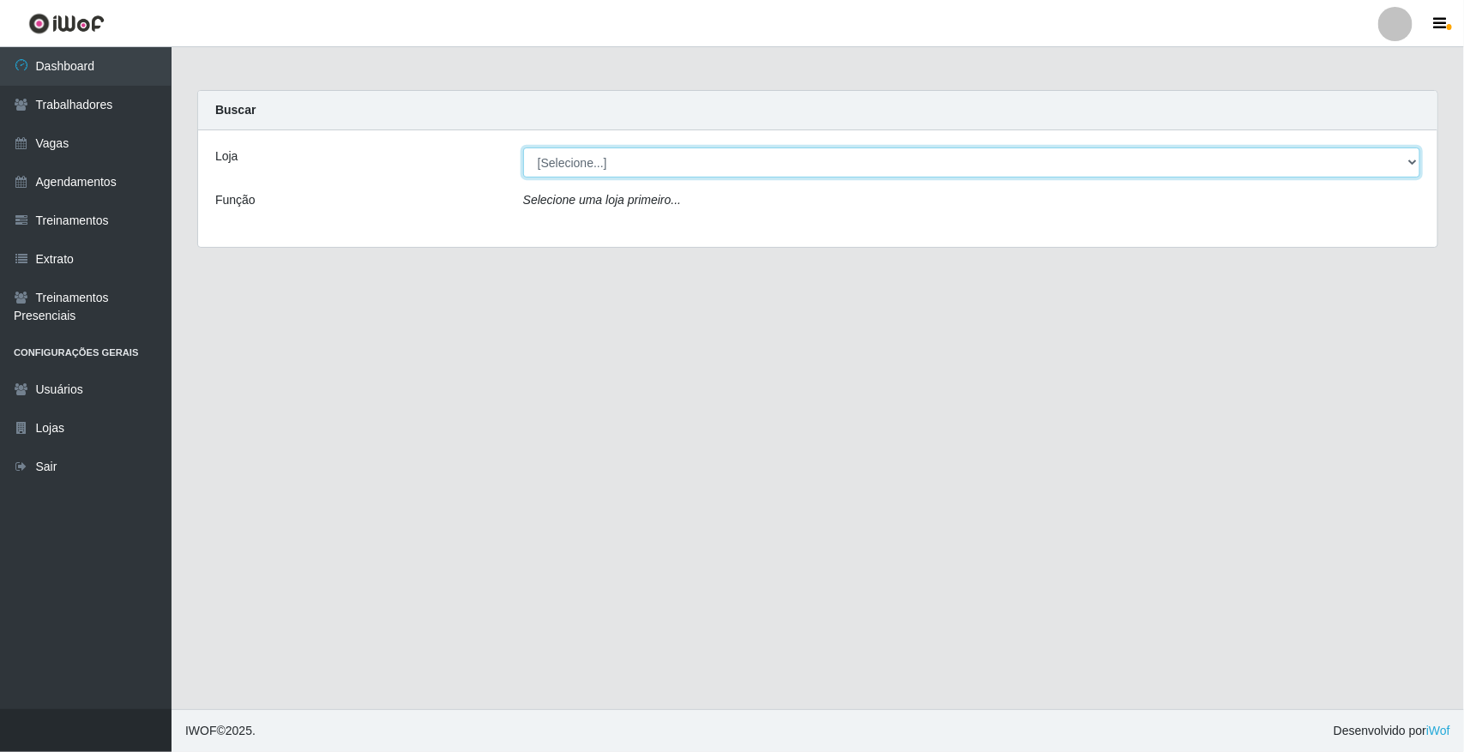
click at [860, 152] on select "[Selecione...] [GEOGRAPHIC_DATA]" at bounding box center [971, 162] width 897 height 30
select select "65"
click at [523, 147] on select "[Selecione...] [GEOGRAPHIC_DATA]" at bounding box center [971, 162] width 897 height 30
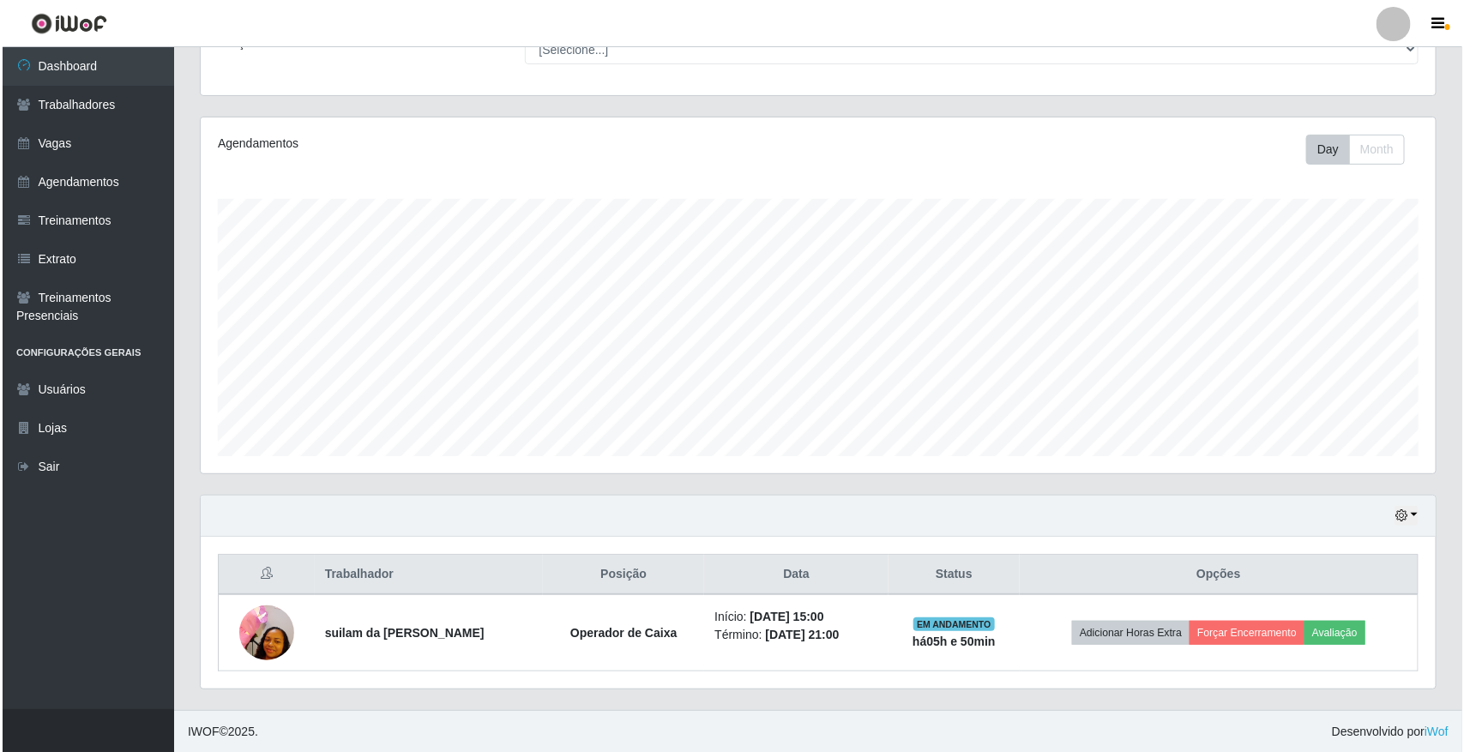
scroll to position [160, 0]
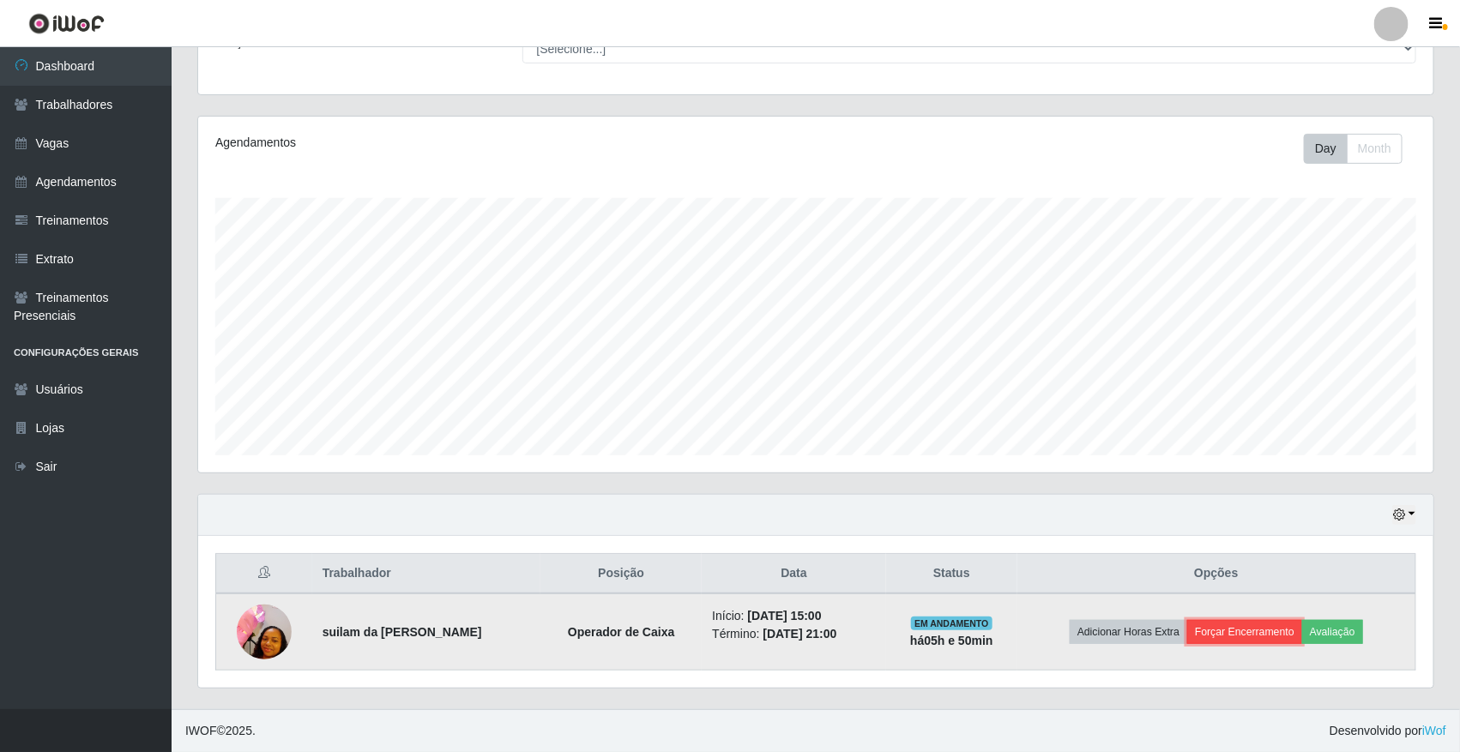
click at [1239, 639] on button "Forçar Encerramento" at bounding box center [1244, 632] width 115 height 24
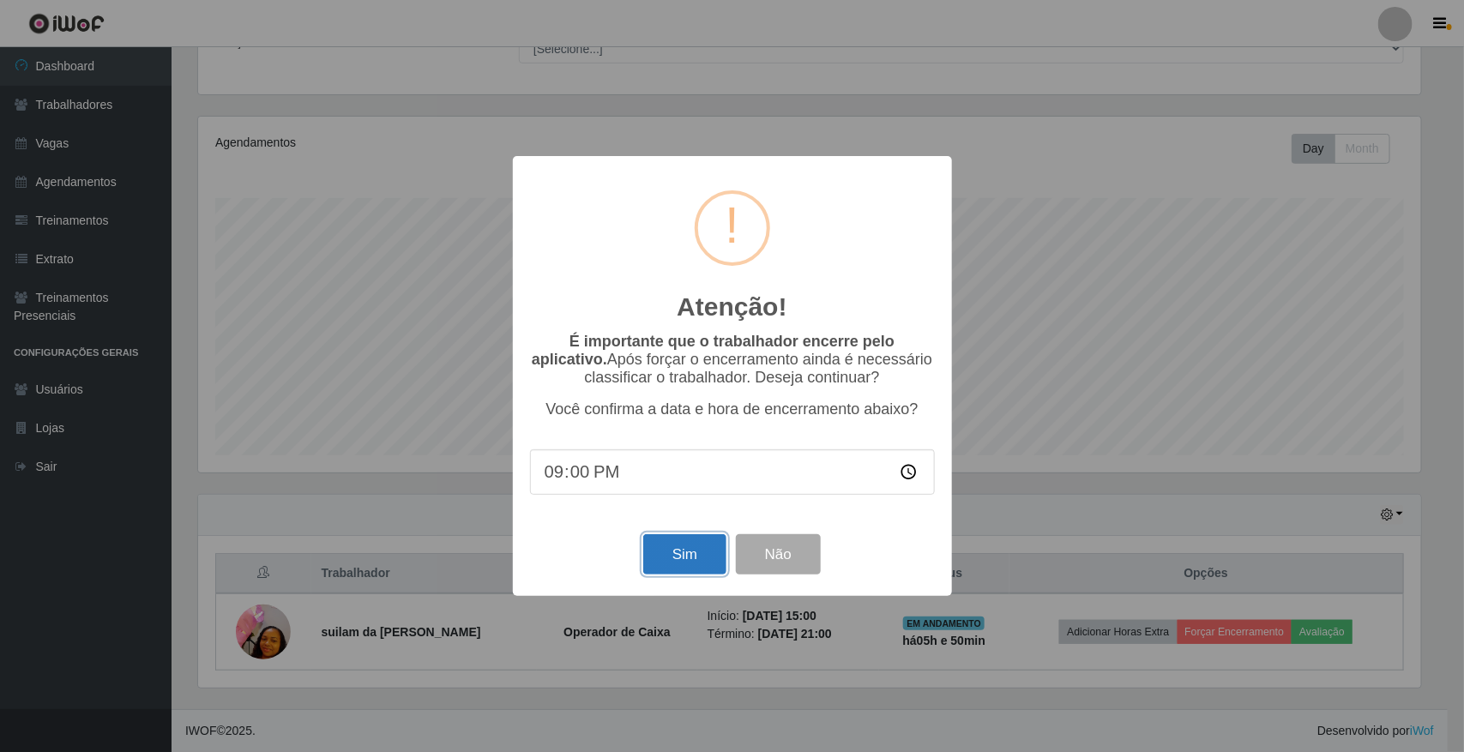
click at [669, 558] on button "Sim" at bounding box center [684, 554] width 83 height 40
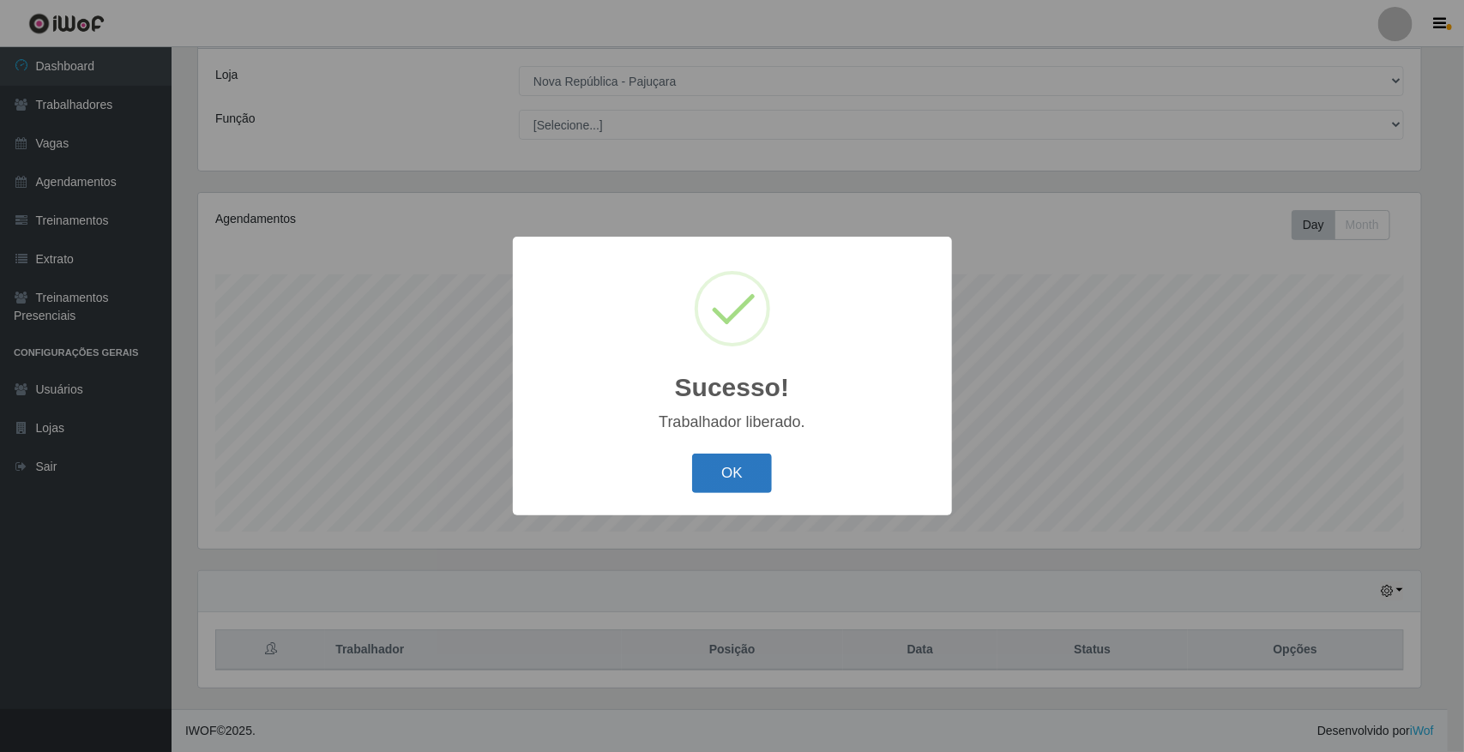
click at [742, 476] on button "OK" at bounding box center [732, 474] width 80 height 40
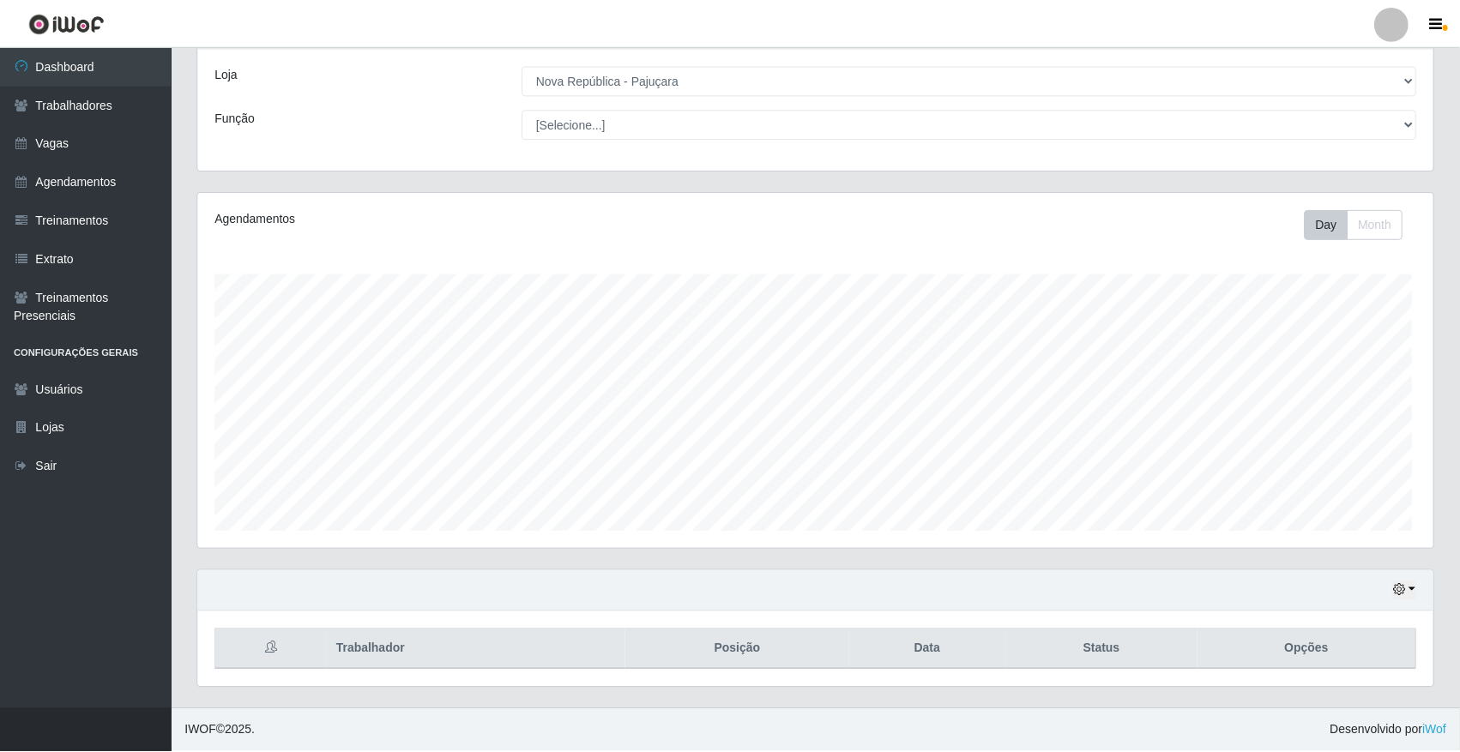
scroll to position [357, 1235]
